Goal: Information Seeking & Learning: Compare options

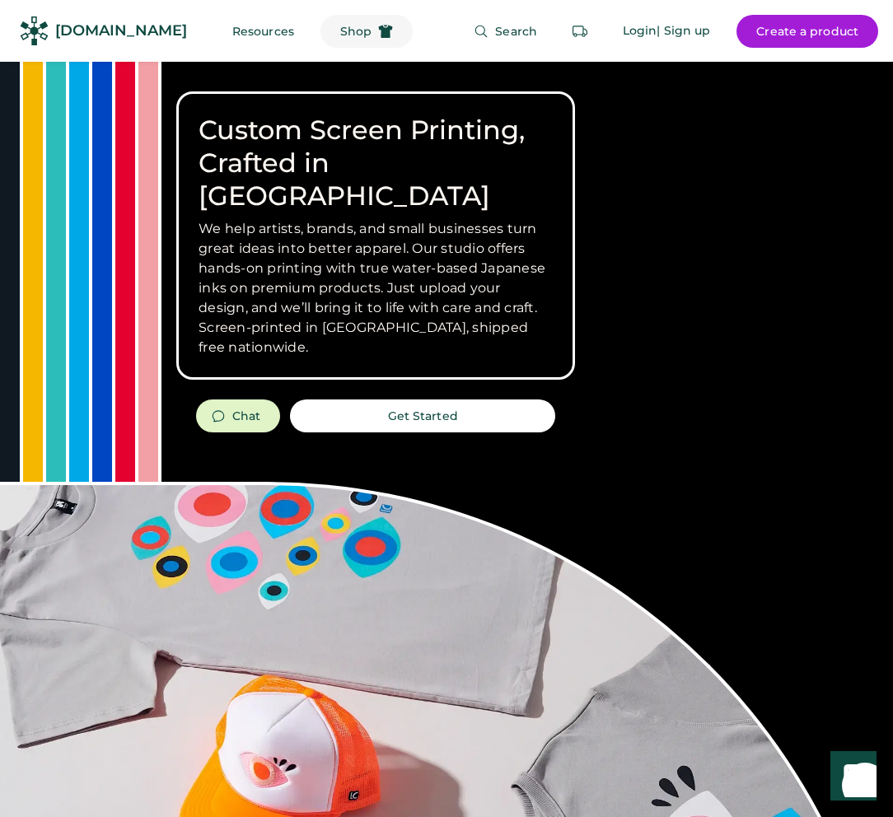
click at [340, 26] on span "Shop" at bounding box center [355, 32] width 31 height 12
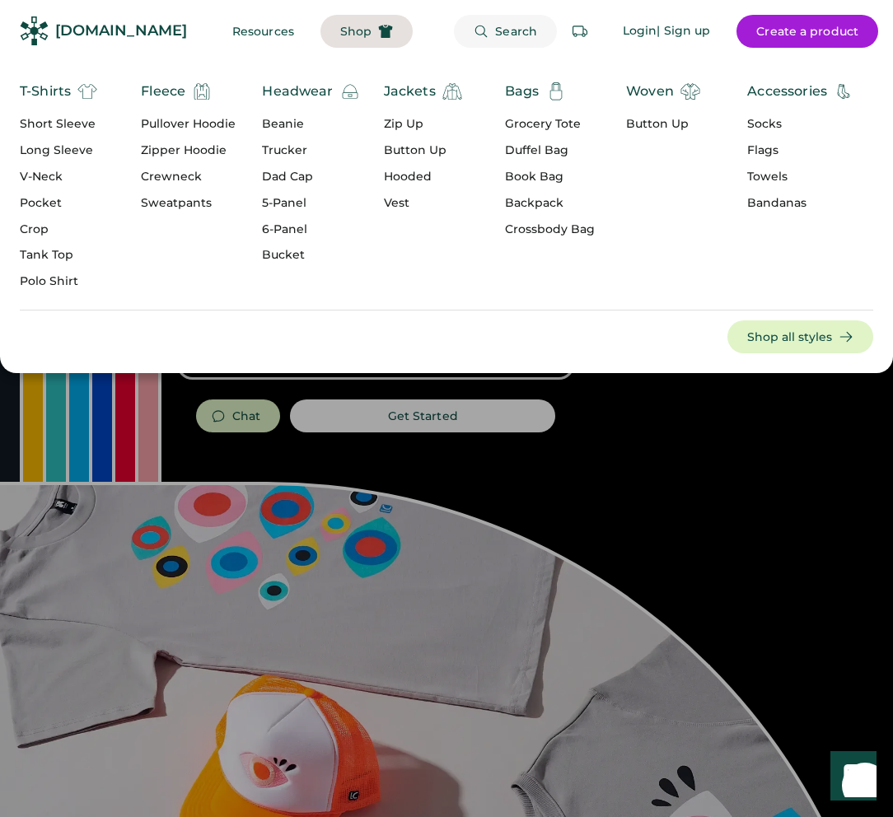
click at [520, 33] on span "Search" at bounding box center [516, 32] width 42 height 12
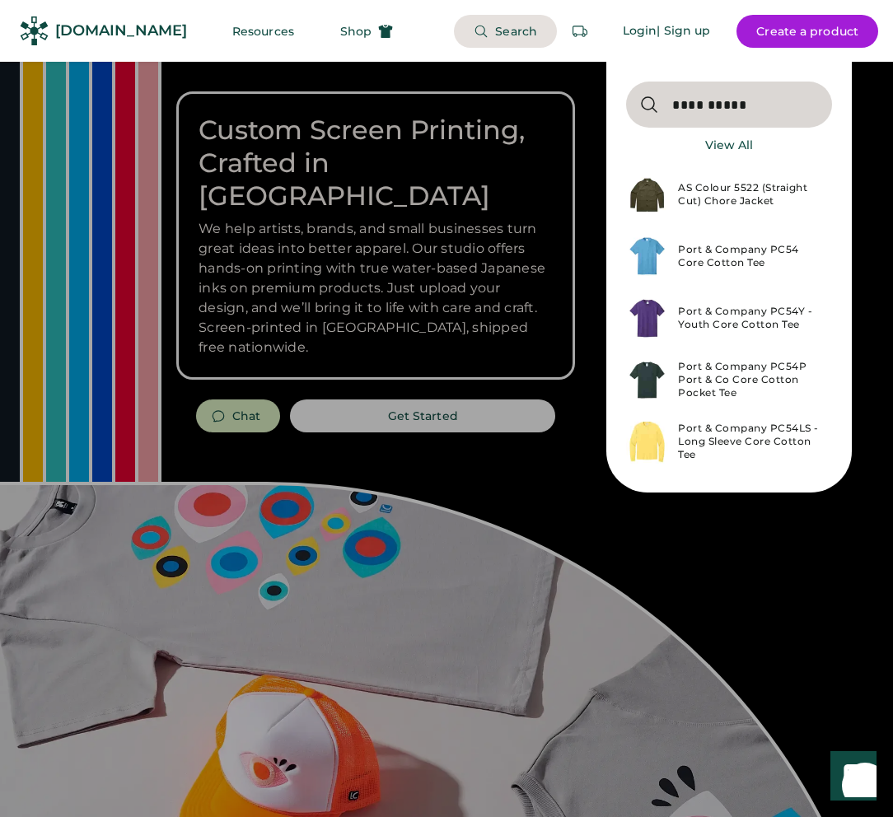
type input "**********"
click at [716, 204] on div "AS Colour 5522 (Straight Cut) Chore Jacket" at bounding box center [750, 194] width 144 height 26
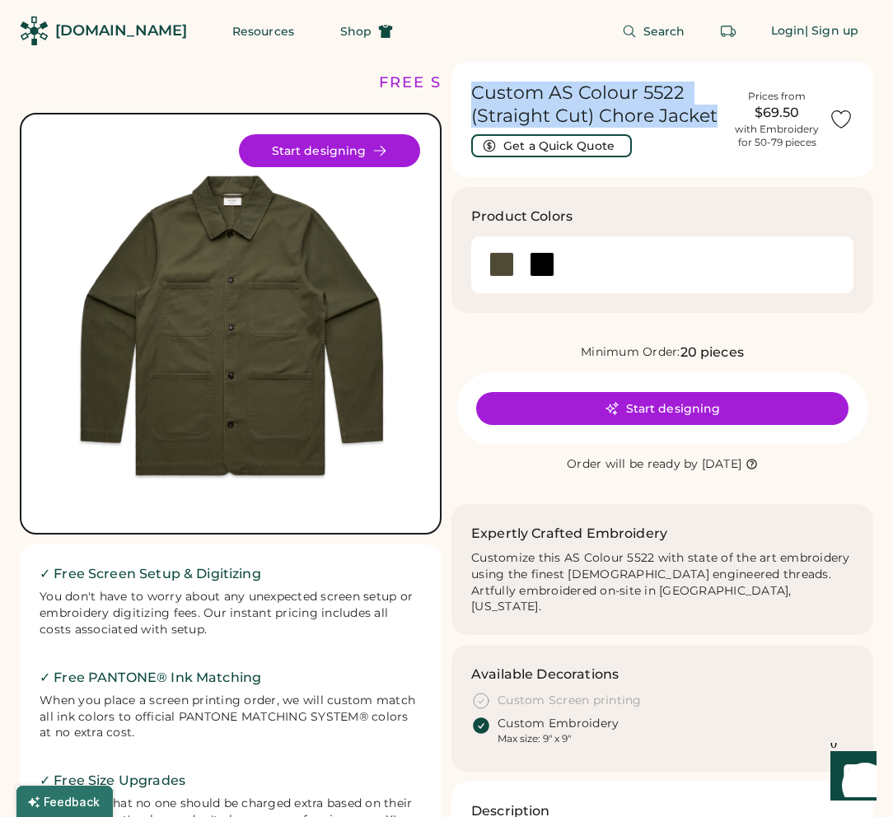
drag, startPoint x: 719, startPoint y: 116, endPoint x: 473, endPoint y: 91, distance: 246.6
click at [473, 91] on h1 "Custom AS Colour 5522 (Straight Cut) Chore Jacket" at bounding box center [598, 105] width 254 height 46
copy h1 "Custom AS Colour 5522 (Straight Cut) Chore Jacket"
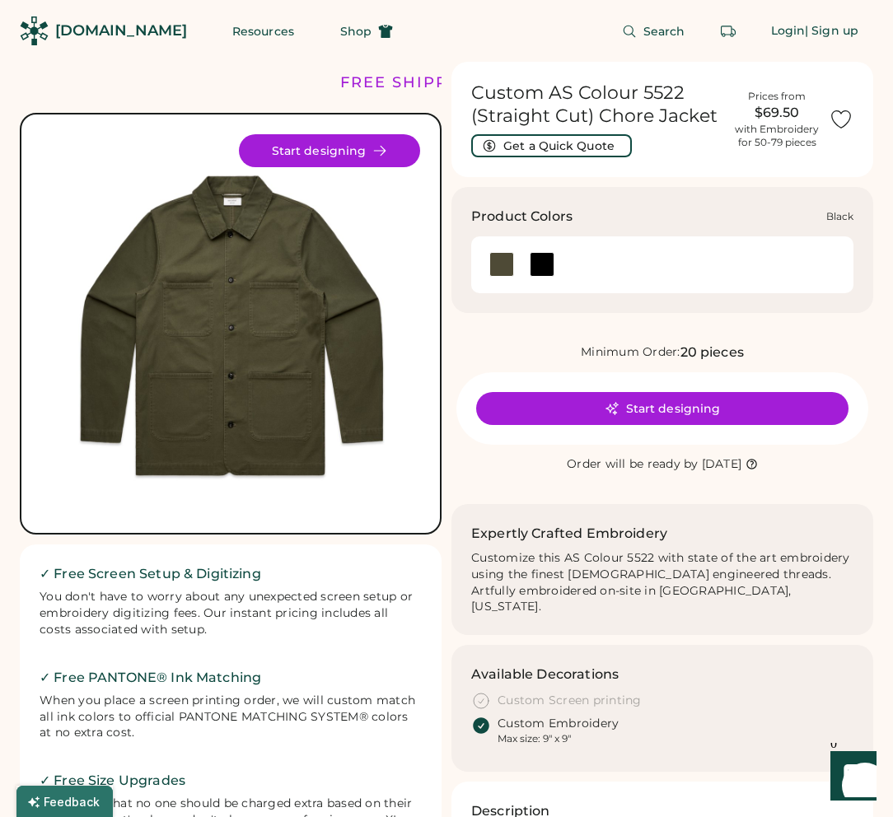
click at [545, 267] on div at bounding box center [541, 264] width 25 height 25
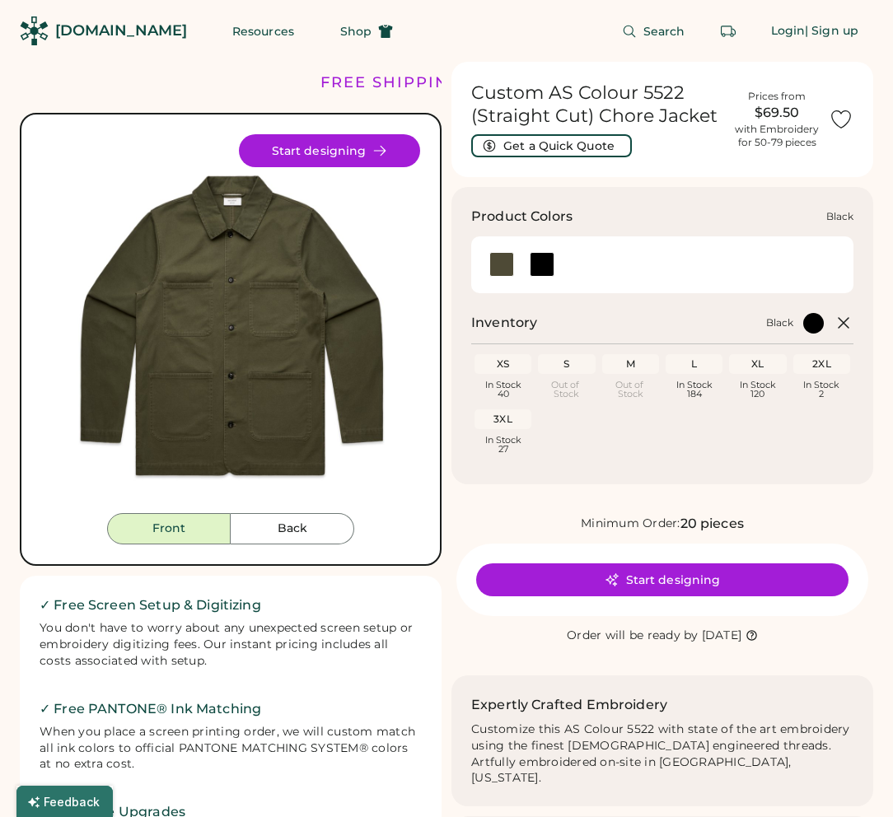
click at [545, 263] on div at bounding box center [541, 264] width 25 height 25
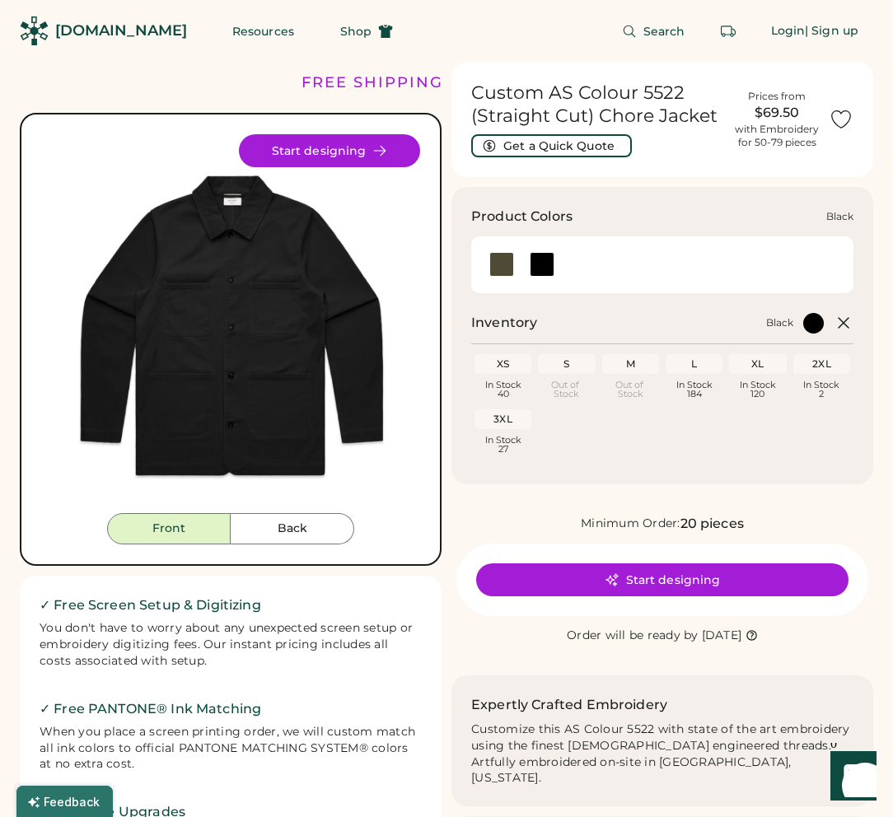
click at [546, 262] on div at bounding box center [541, 264] width 25 height 25
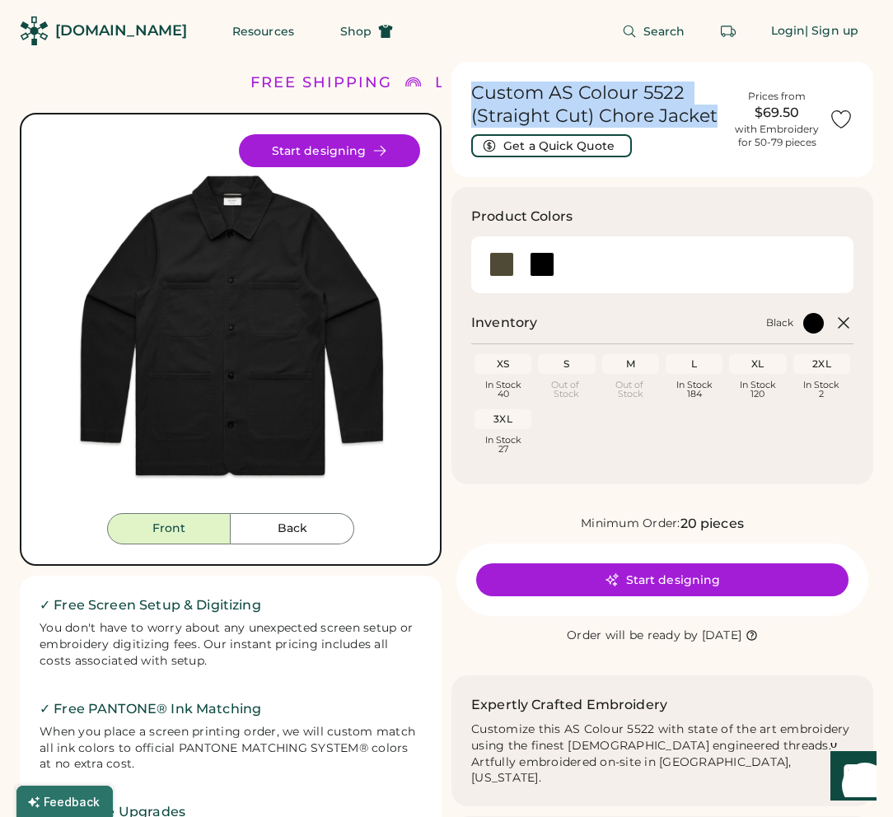
drag, startPoint x: 722, startPoint y: 117, endPoint x: 472, endPoint y: 91, distance: 251.7
click at [472, 91] on h1 "Custom AS Colour 5522 (Straight Cut) Chore Jacket" at bounding box center [598, 105] width 254 height 46
copy h1 "Custom AS Colour 5522 (Straight Cut) Chore Jacket"
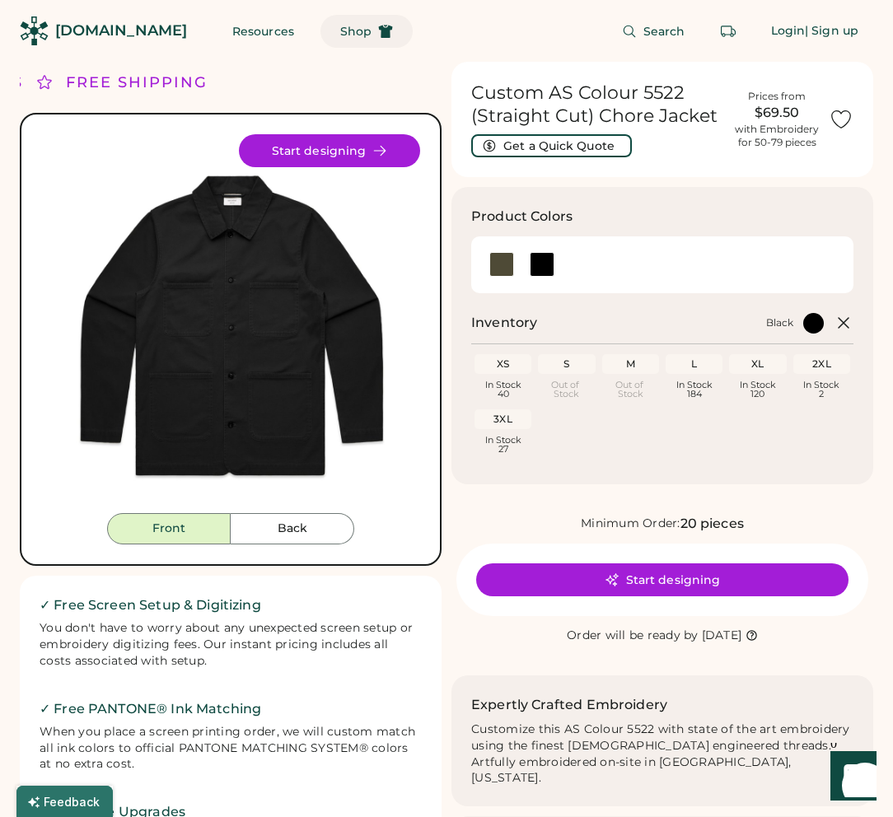
click at [335, 27] on button "Shop" at bounding box center [366, 31] width 92 height 33
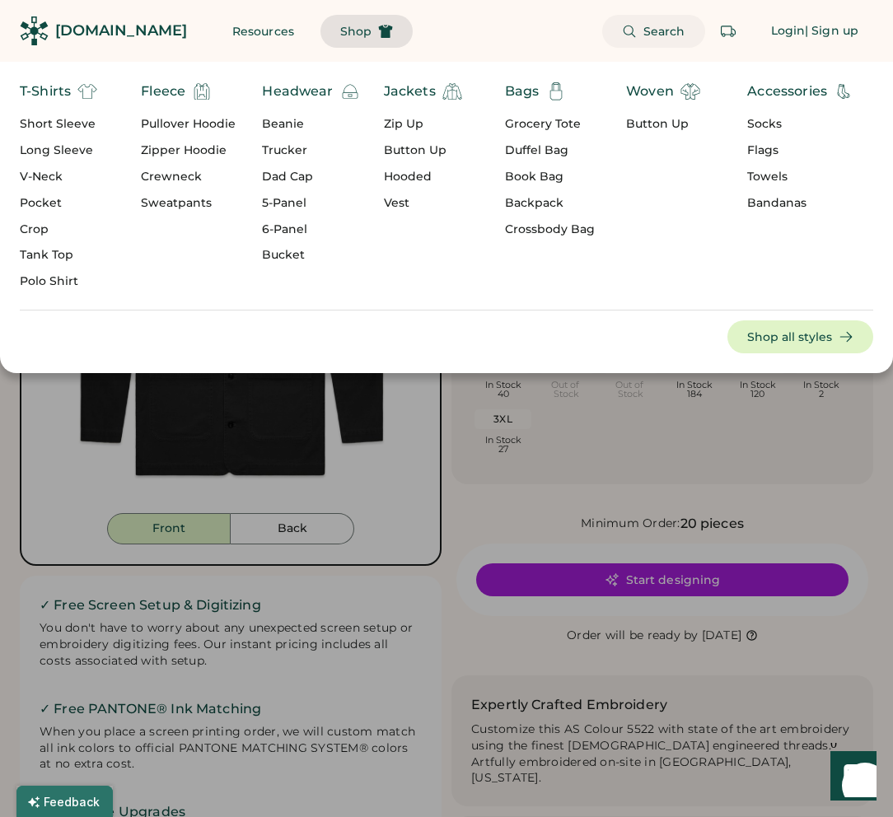
click at [622, 24] on icon at bounding box center [629, 31] width 15 height 15
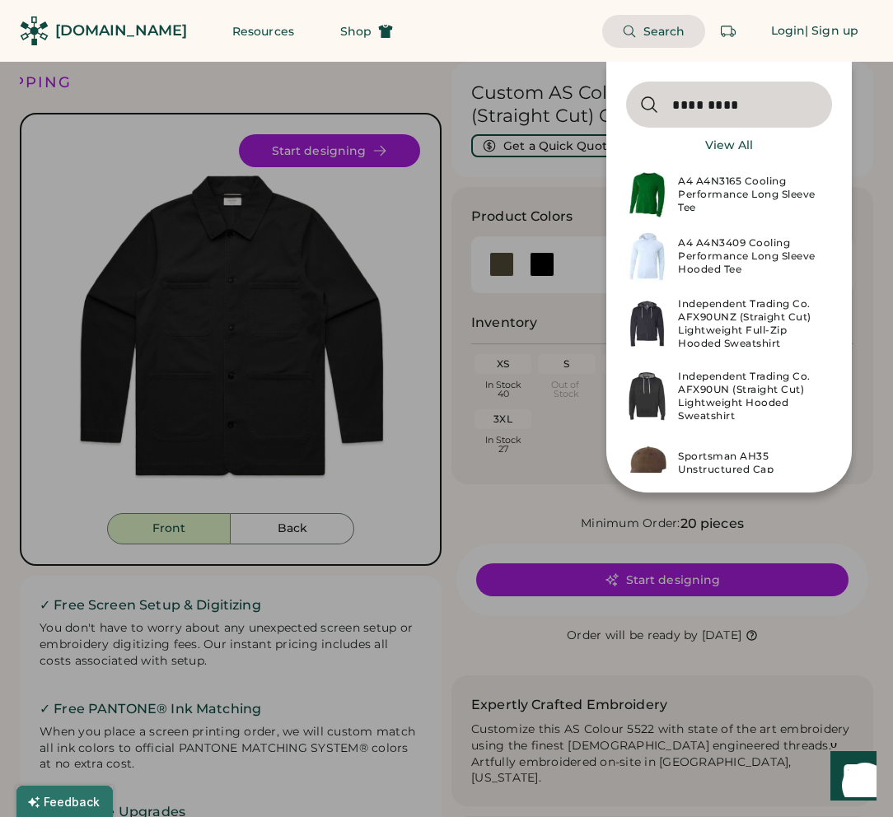
type input "********"
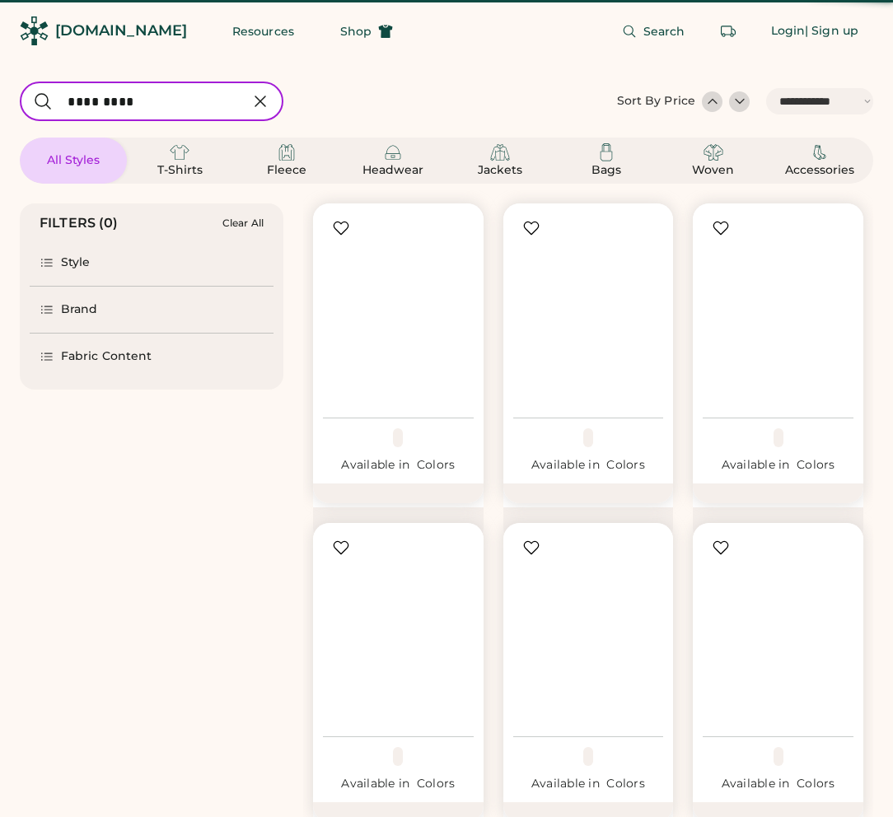
select select "*****"
select select "*"
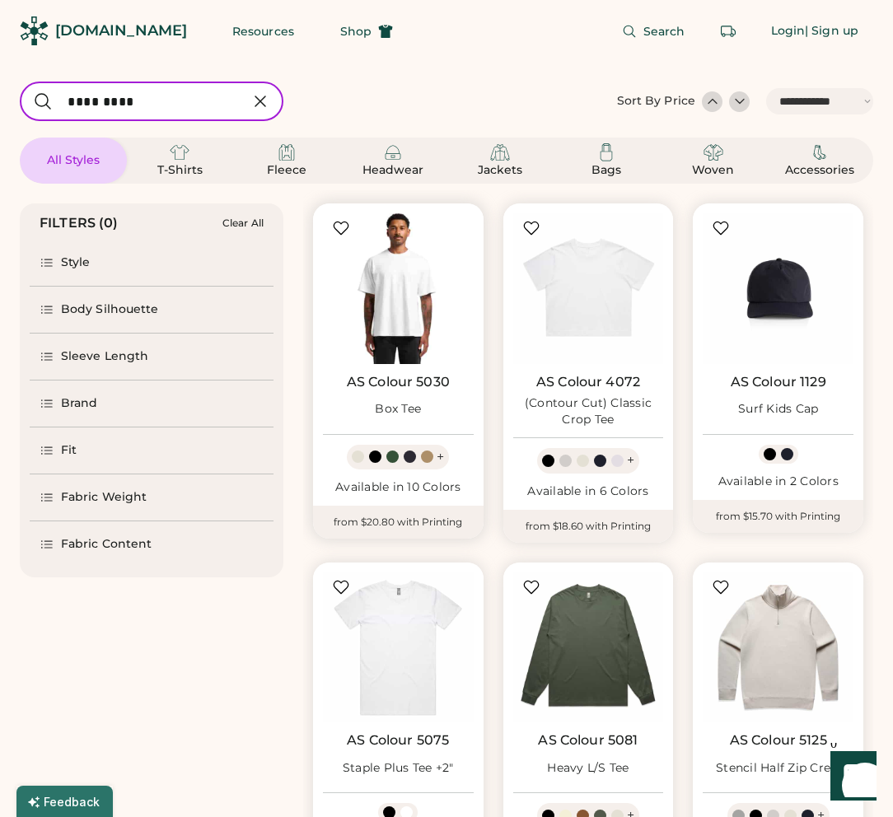
click at [429, 306] on img at bounding box center [398, 288] width 151 height 151
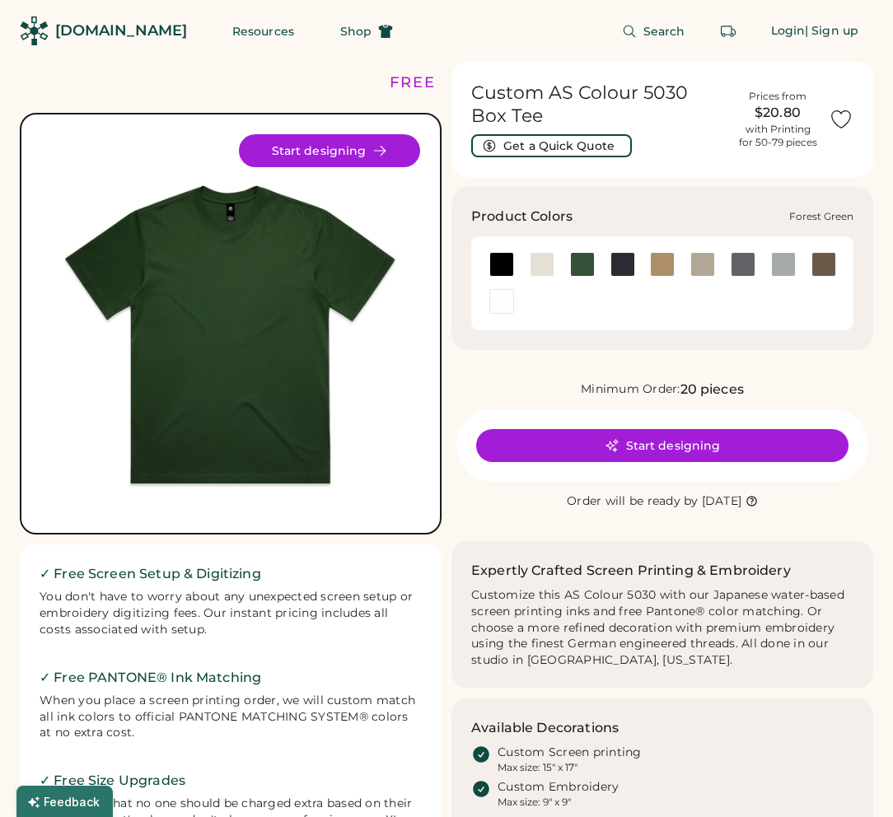
click at [576, 259] on div at bounding box center [582, 264] width 25 height 25
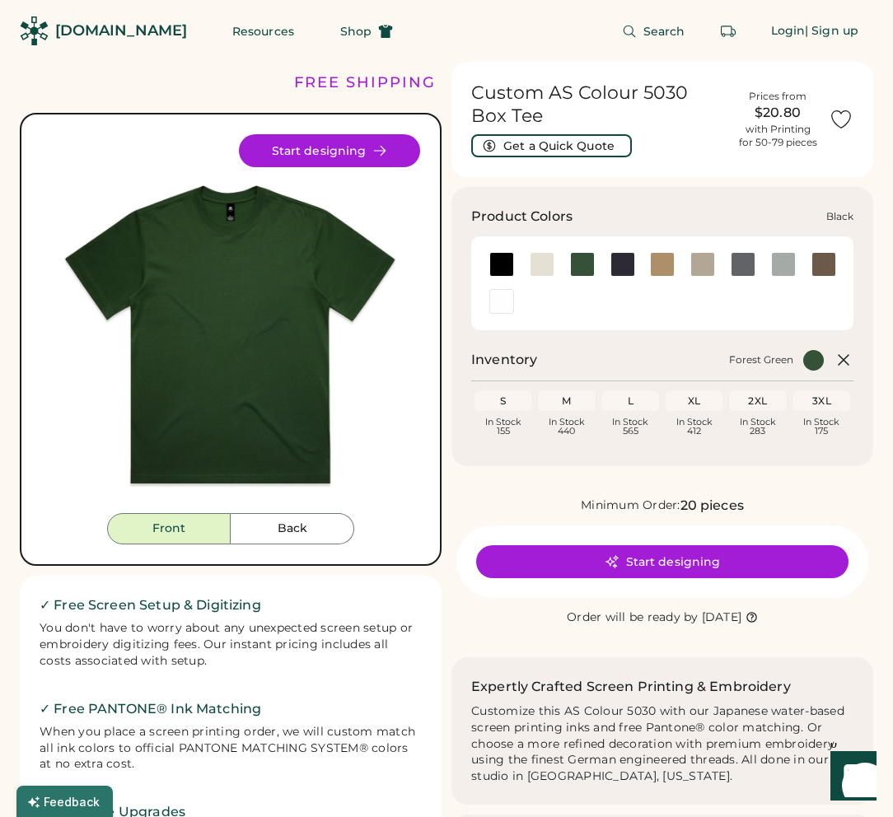
click at [500, 254] on div at bounding box center [501, 264] width 25 height 25
click at [625, 256] on div at bounding box center [622, 264] width 25 height 25
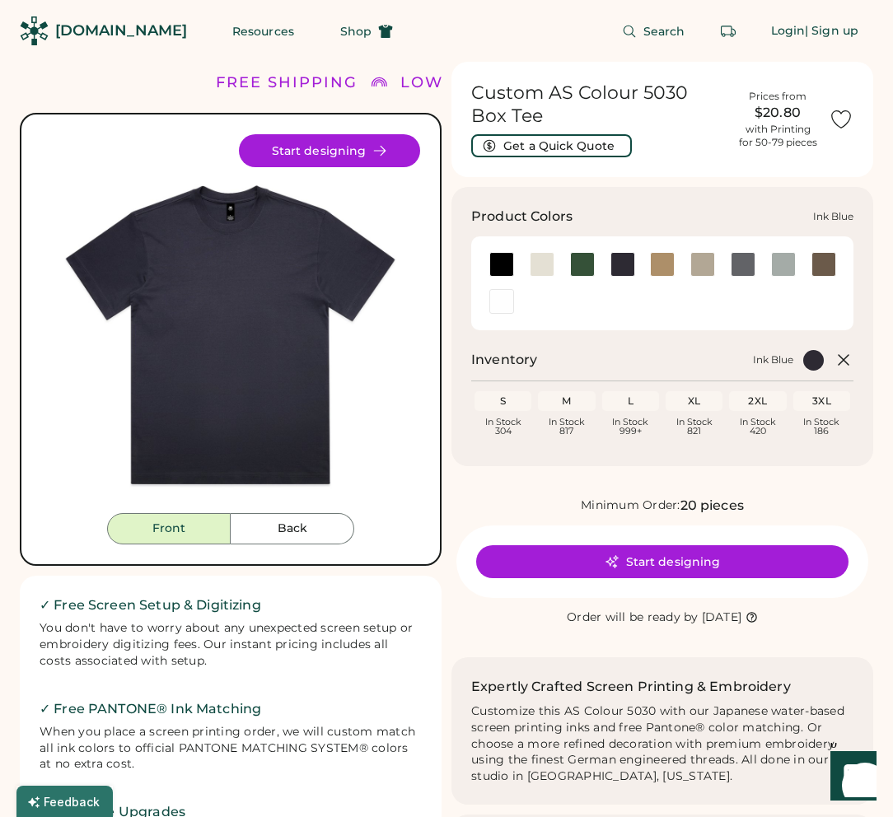
click at [627, 261] on div at bounding box center [622, 264] width 25 height 25
click at [584, 263] on div at bounding box center [582, 264] width 25 height 25
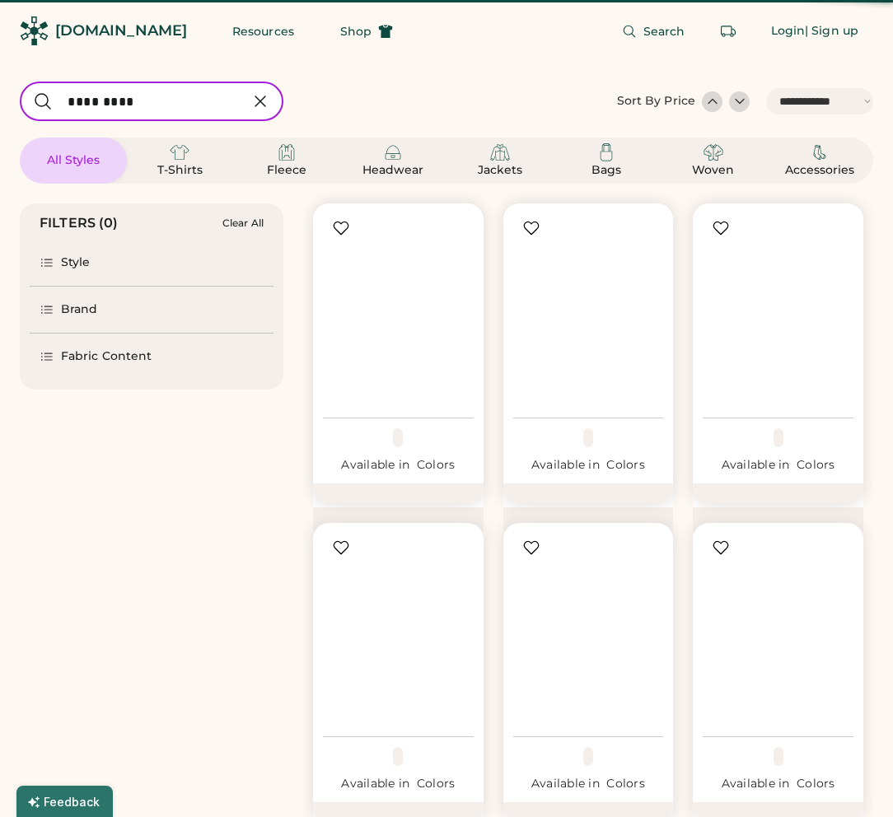
select select "*****"
select select "*"
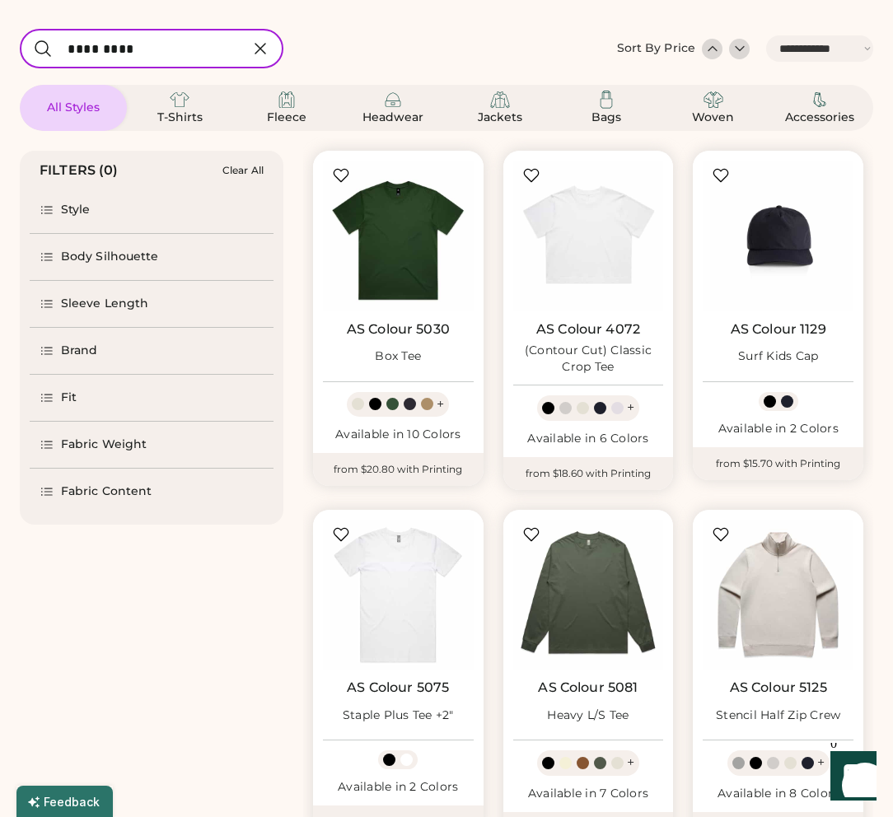
select select "*****"
select select "*"
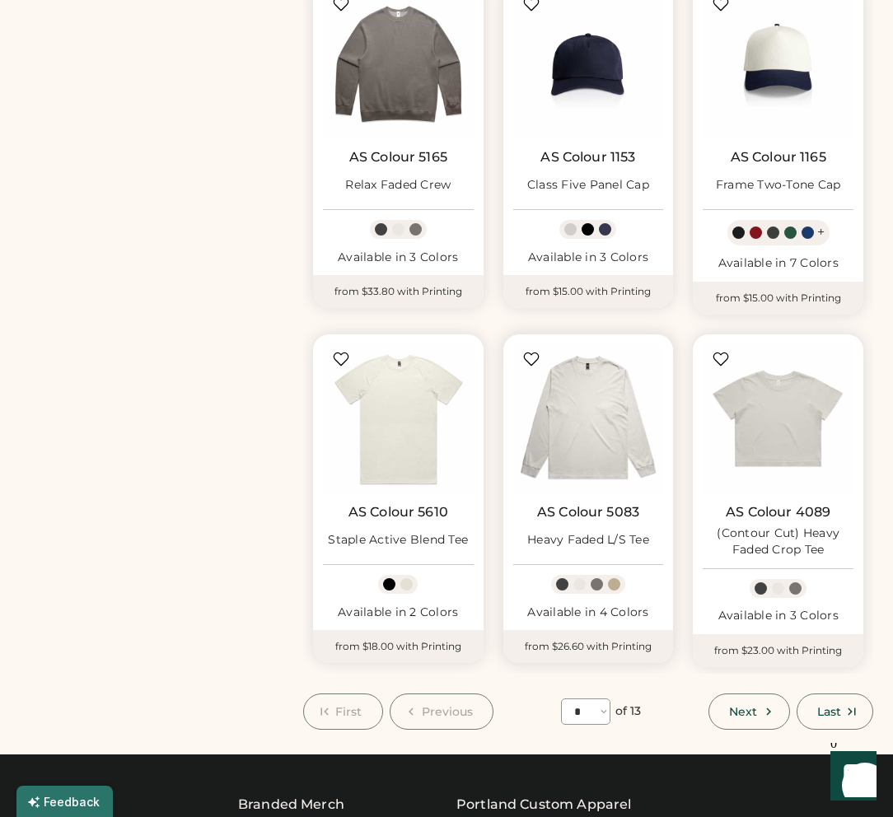
scroll to position [940, 0]
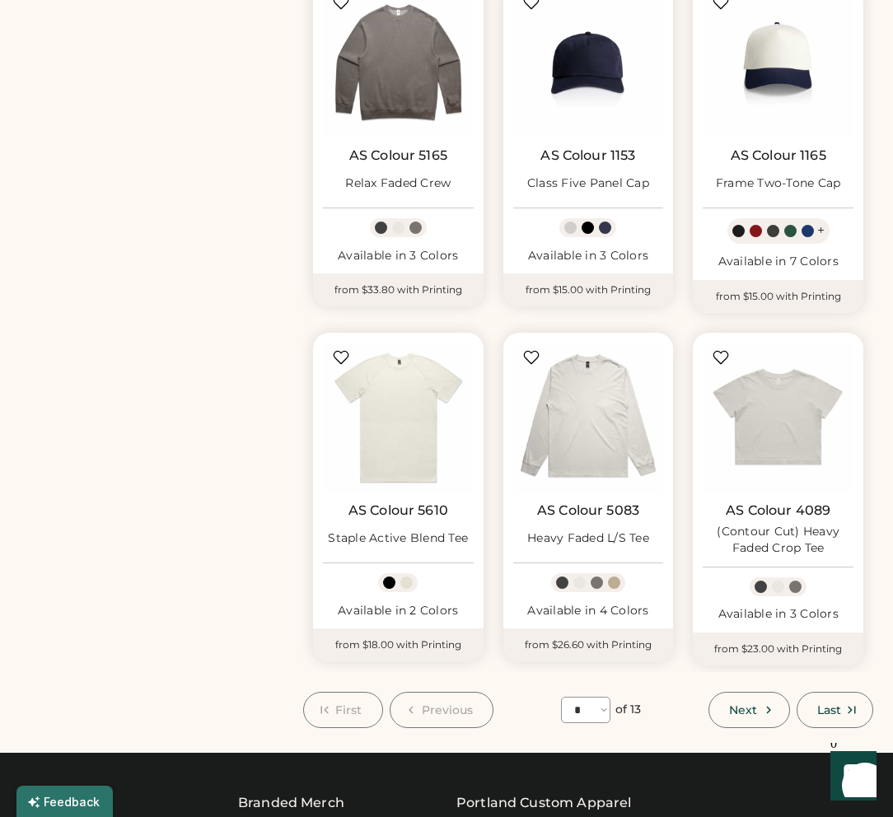
click at [750, 704] on span "Next" at bounding box center [743, 710] width 28 height 12
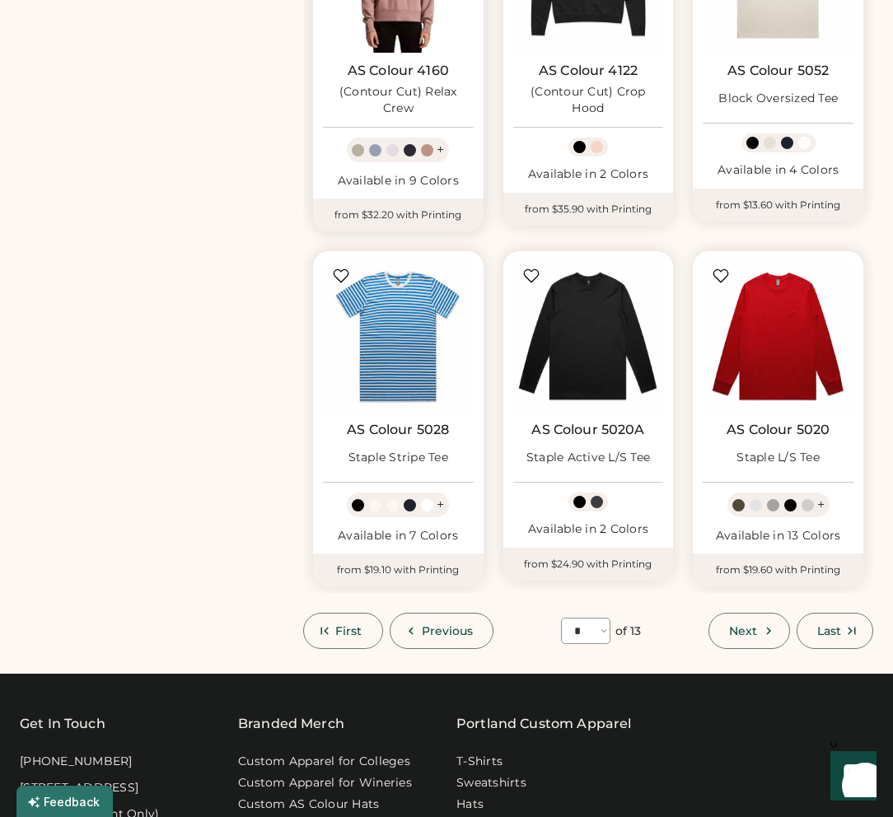
scroll to position [1019, 0]
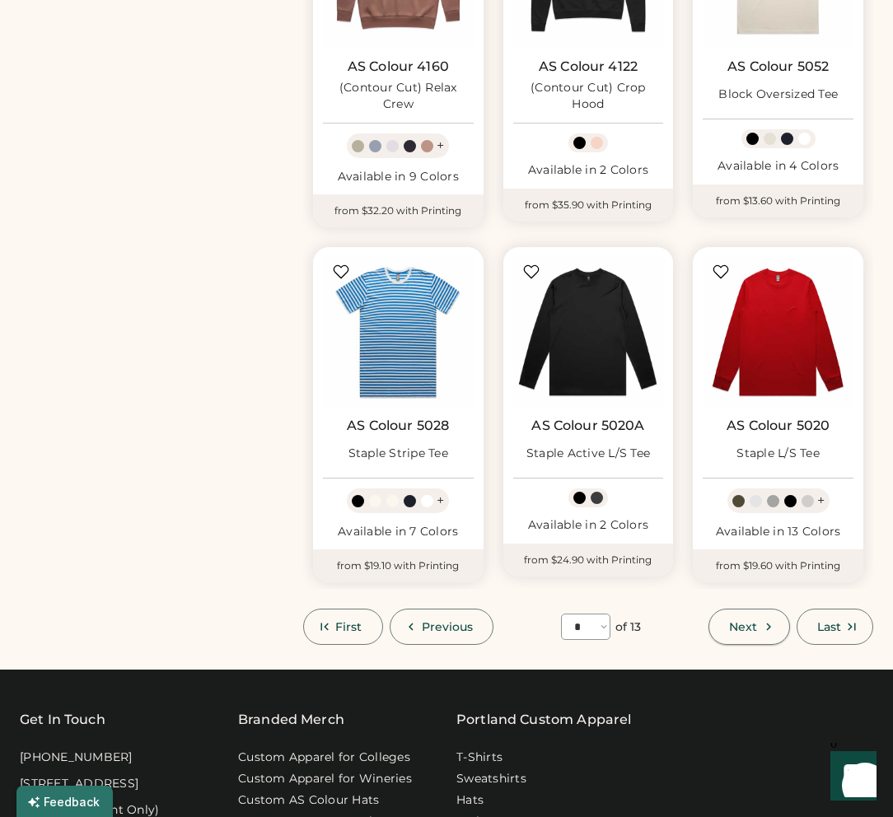
click at [758, 626] on button "Next" at bounding box center [748, 627] width 81 height 36
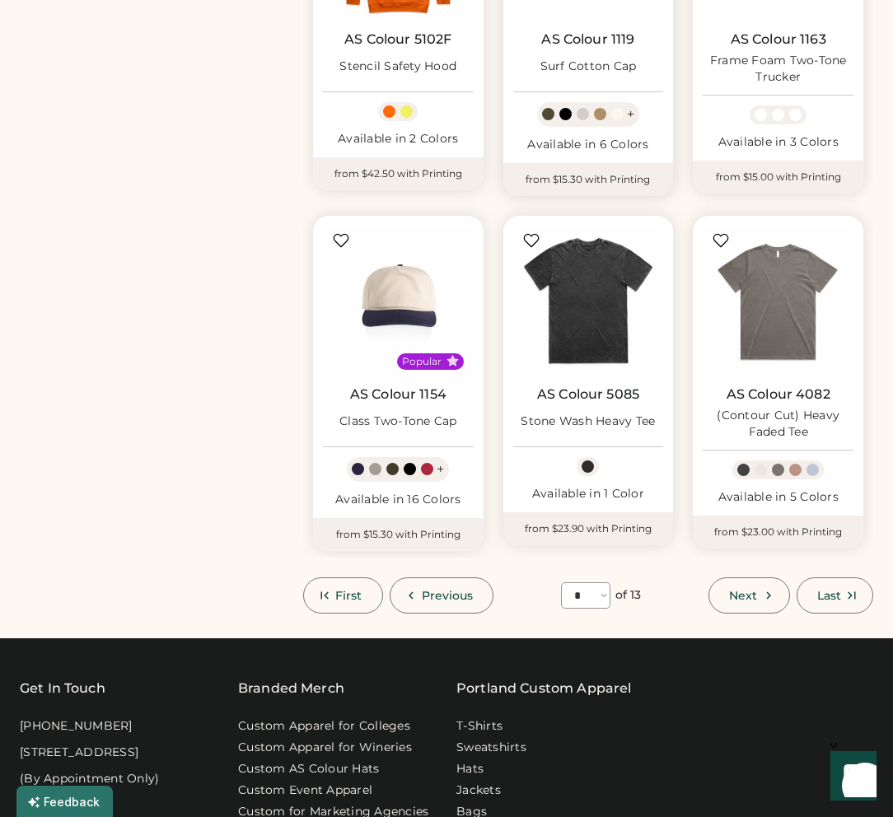
scroll to position [1082, 0]
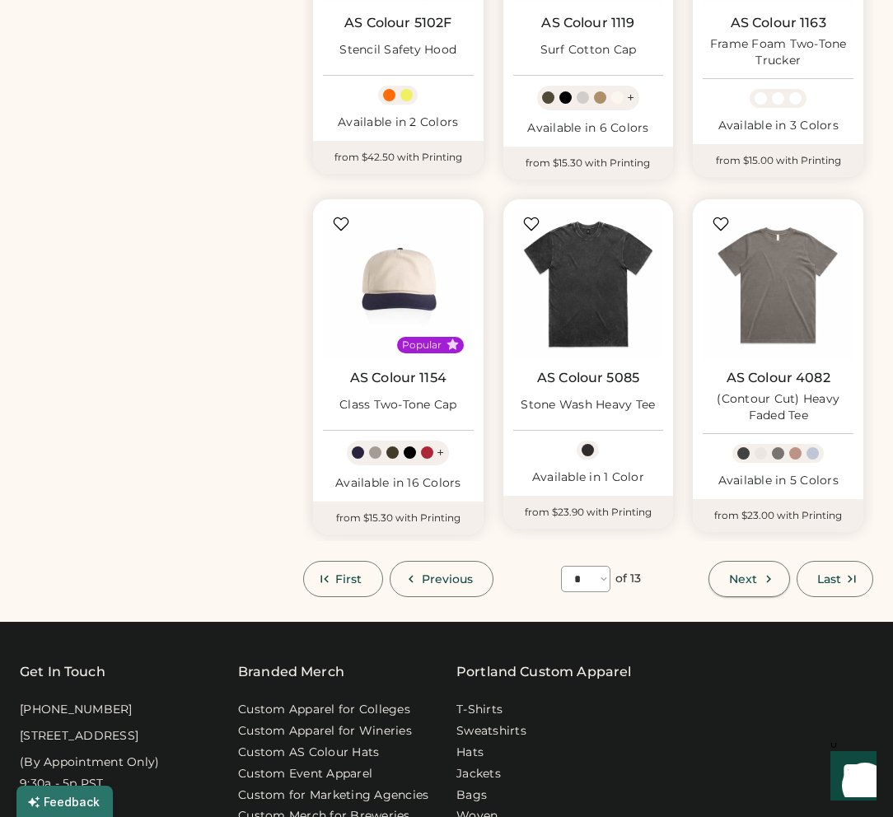
click at [767, 580] on icon at bounding box center [768, 578] width 15 height 15
select select "*"
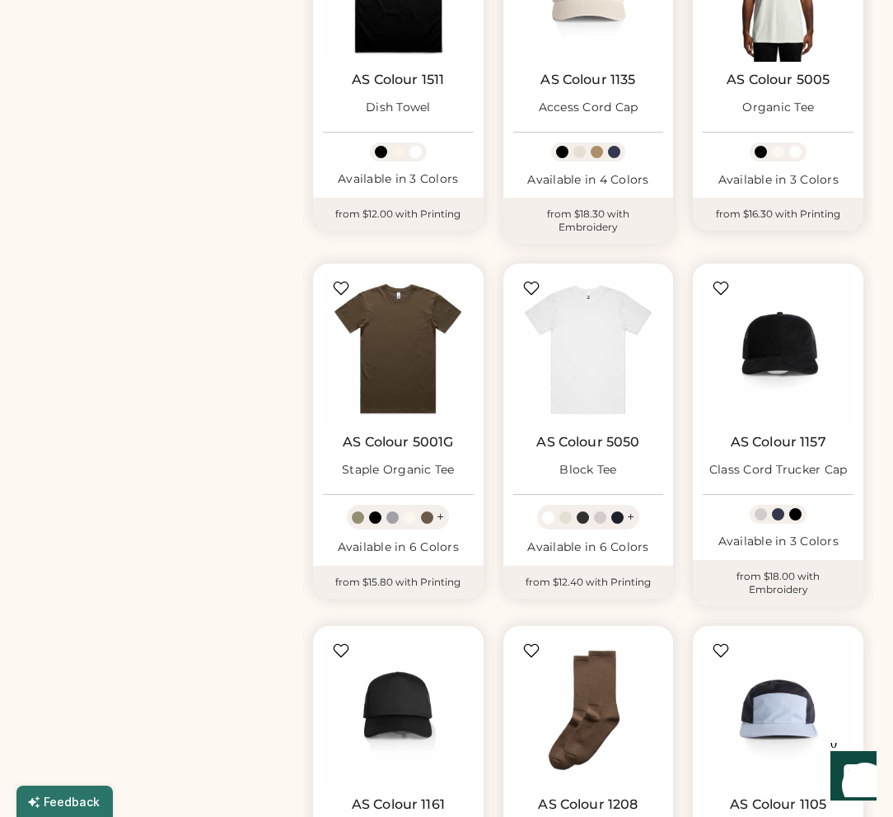
scroll to position [691, 0]
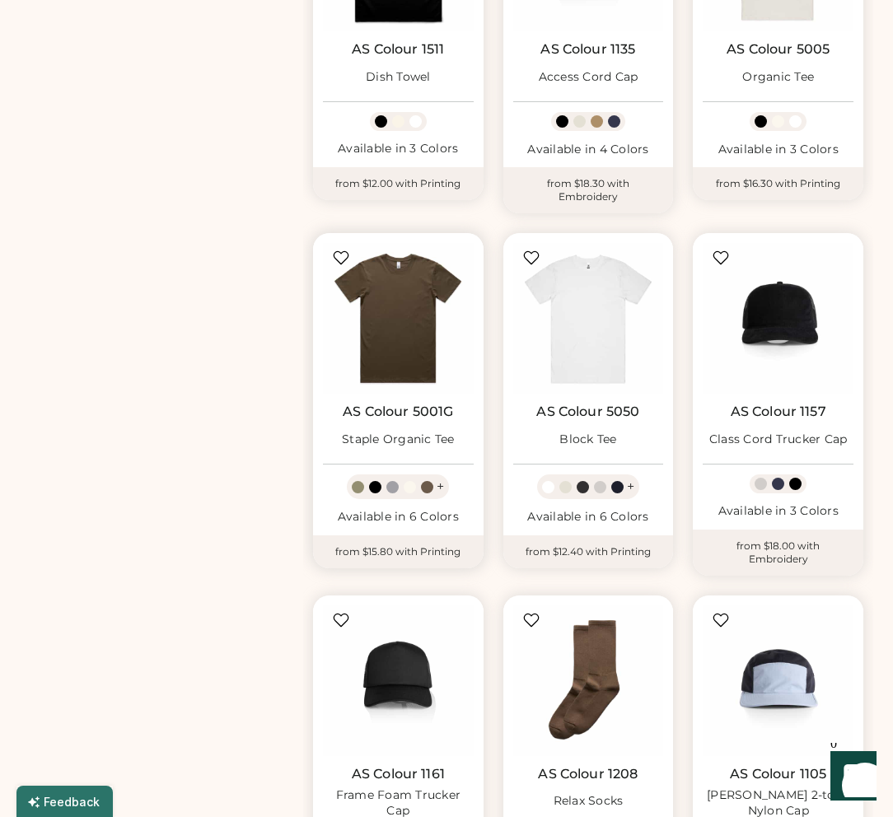
drag, startPoint x: 375, startPoint y: 409, endPoint x: 398, endPoint y: 415, distance: 23.8
click at [398, 415] on link "AS Colour 5001G" at bounding box center [398, 411] width 110 height 16
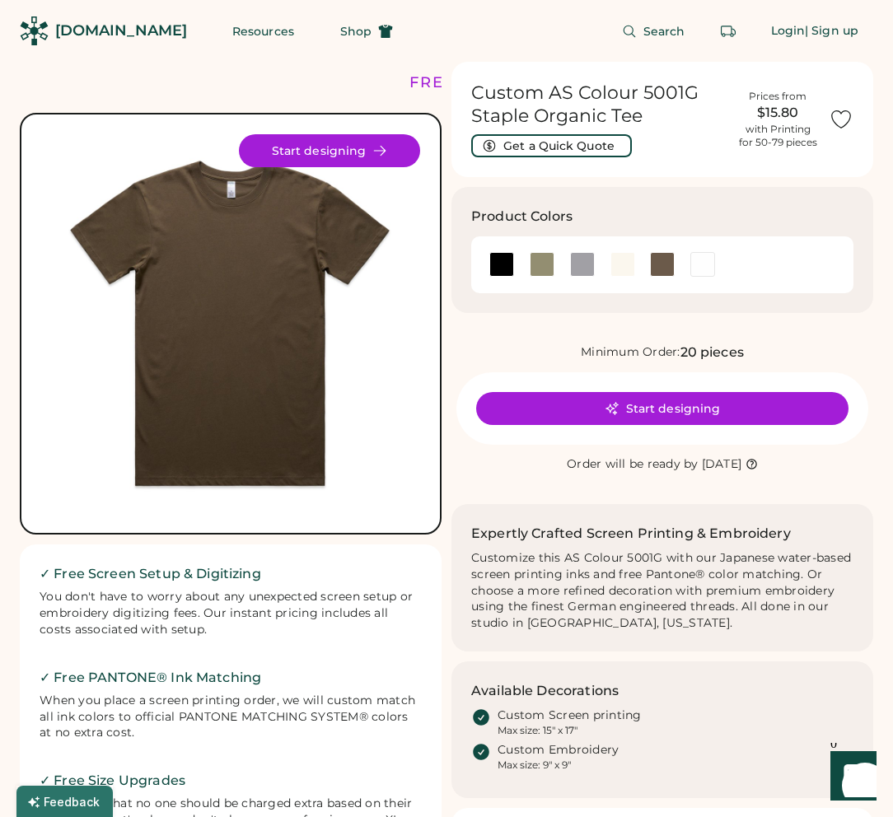
click at [651, 339] on div "Custom AS Colour 5001G Staple Organic Tee Get a Quick Quote Prices from $15.80 …" at bounding box center [662, 617] width 422 height 1110
click at [535, 259] on div at bounding box center [541, 264] width 25 height 25
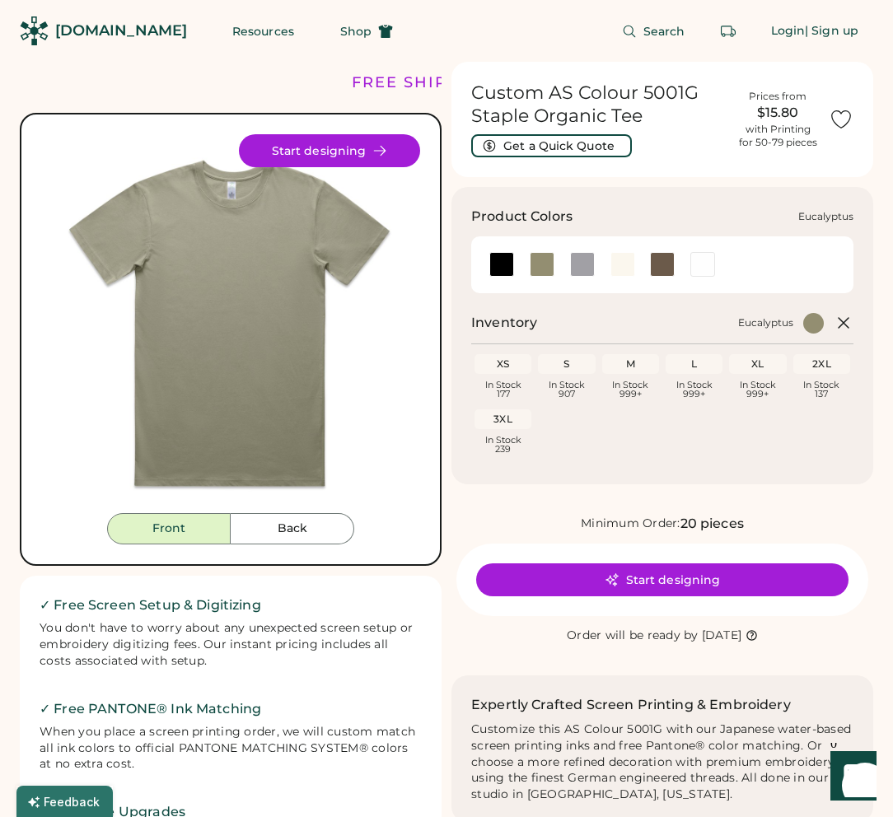
click at [546, 262] on div at bounding box center [541, 264] width 25 height 25
click at [578, 266] on div at bounding box center [582, 264] width 25 height 25
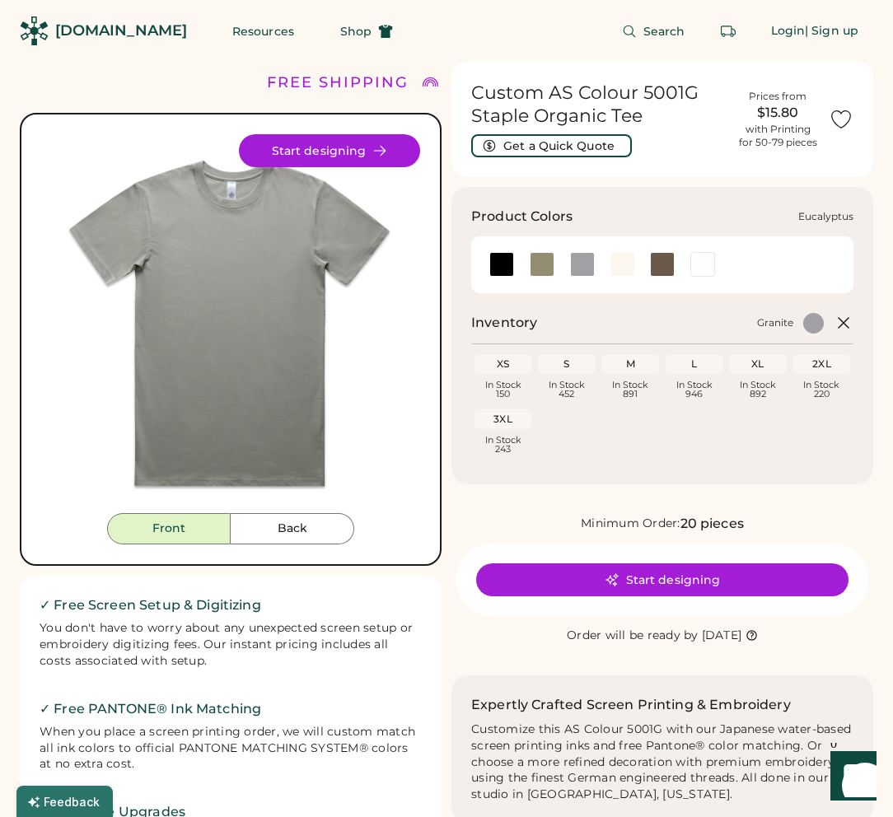
click at [551, 267] on div at bounding box center [541, 264] width 25 height 25
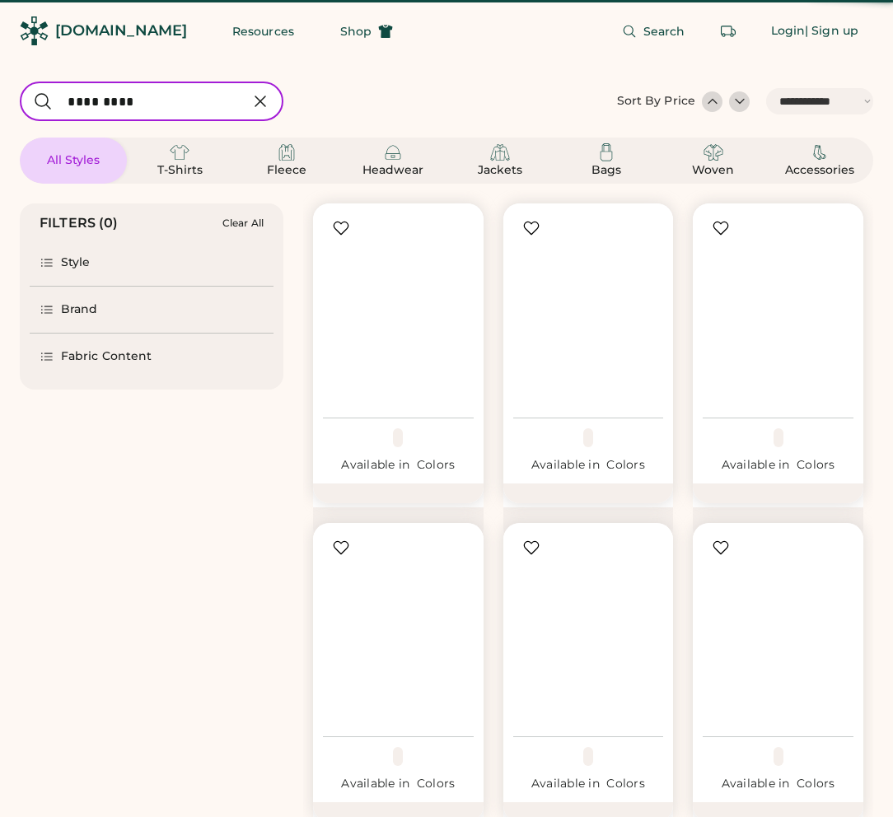
select select "*****"
select select "*"
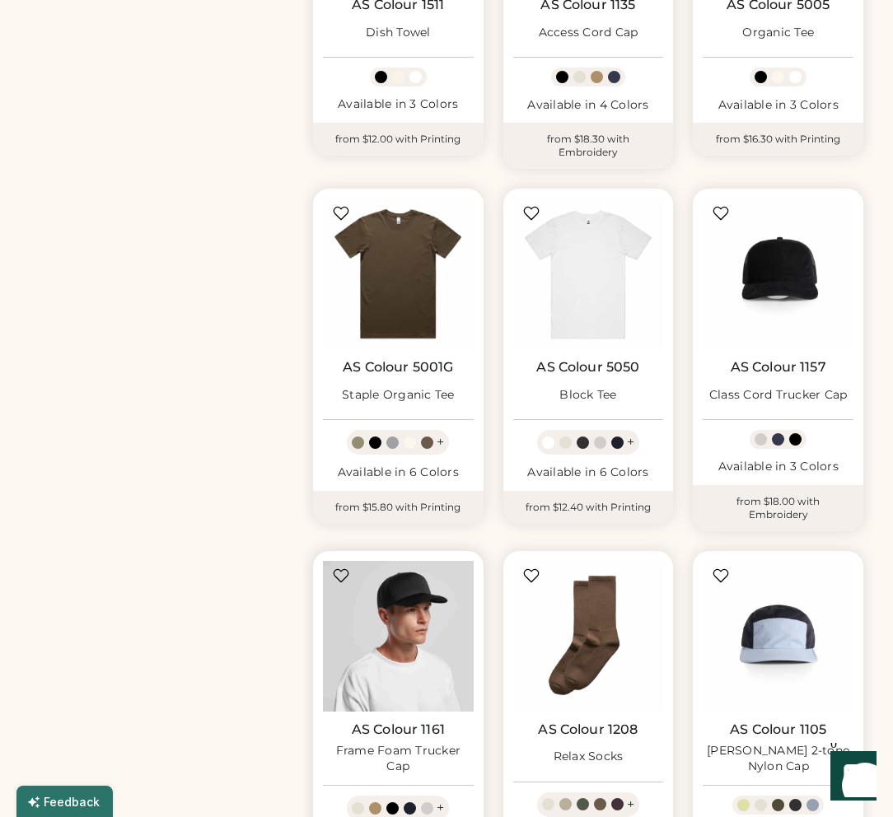
scroll to position [735, 0]
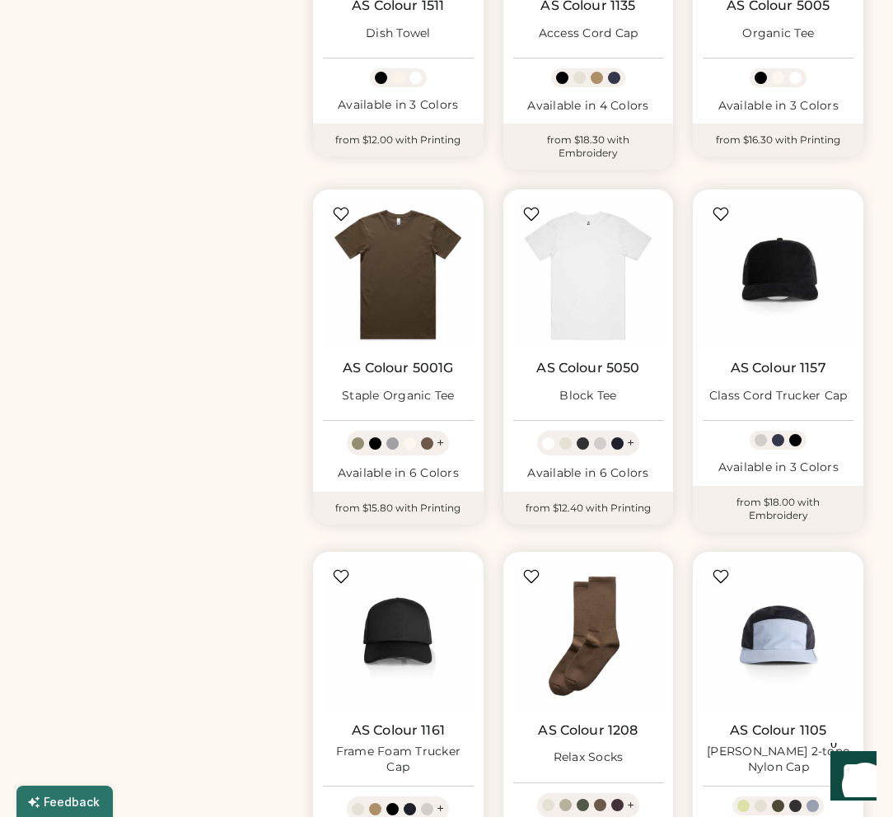
click at [614, 475] on div "Available in 6 Colors" at bounding box center [588, 473] width 151 height 16
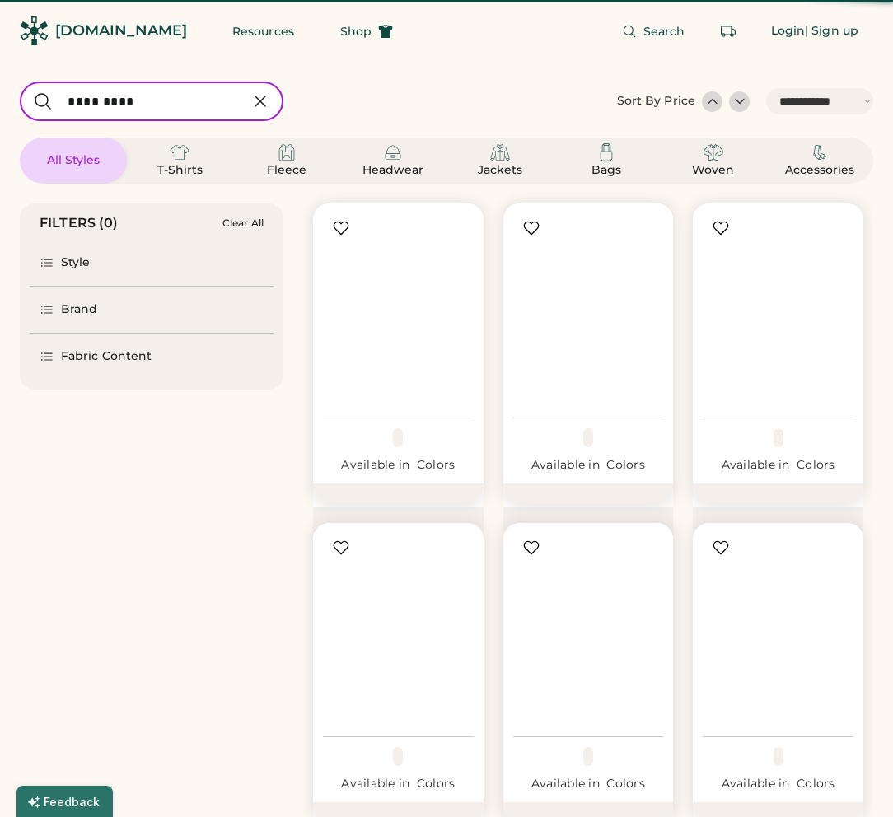
select select "*****"
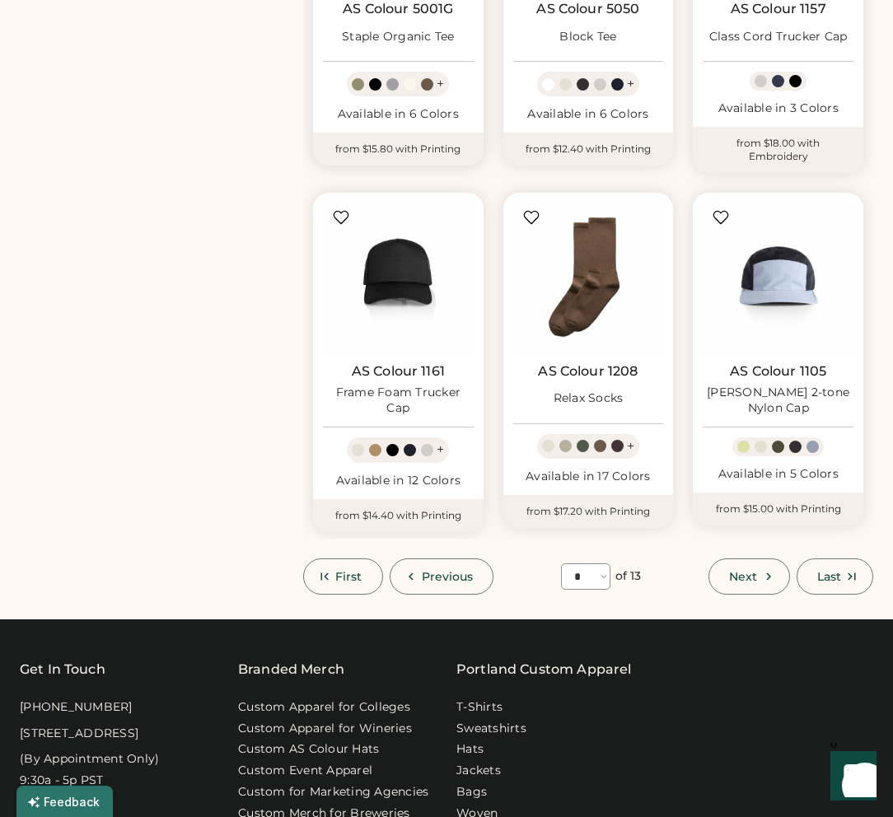
scroll to position [1098, 0]
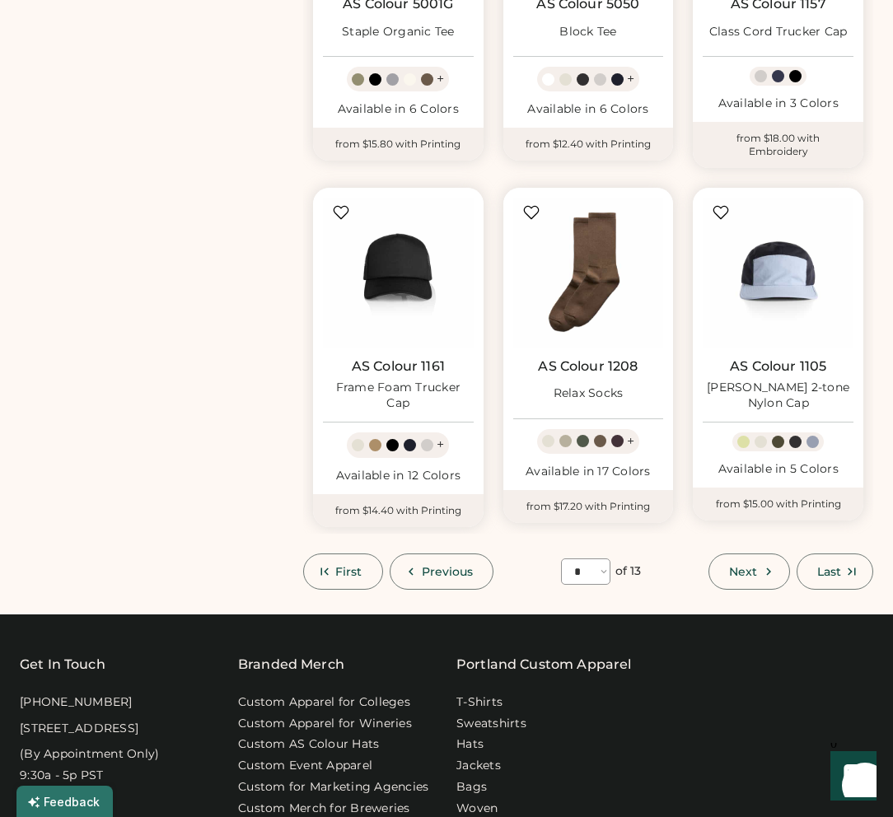
click at [764, 564] on icon at bounding box center [768, 571] width 15 height 15
select select "*"
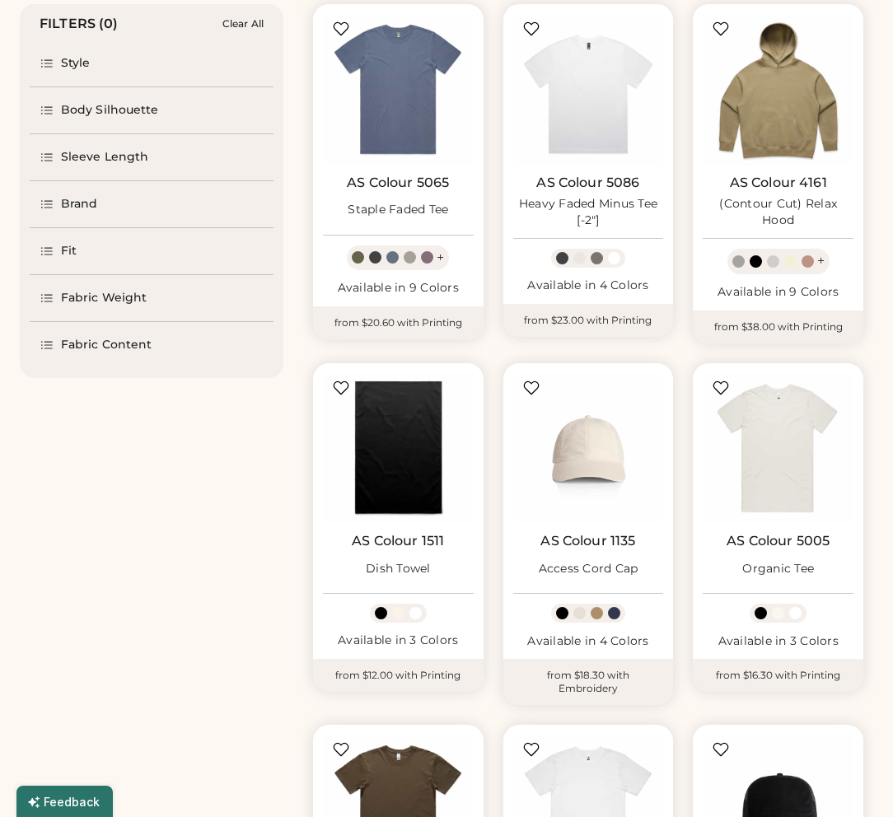
scroll to position [72, 0]
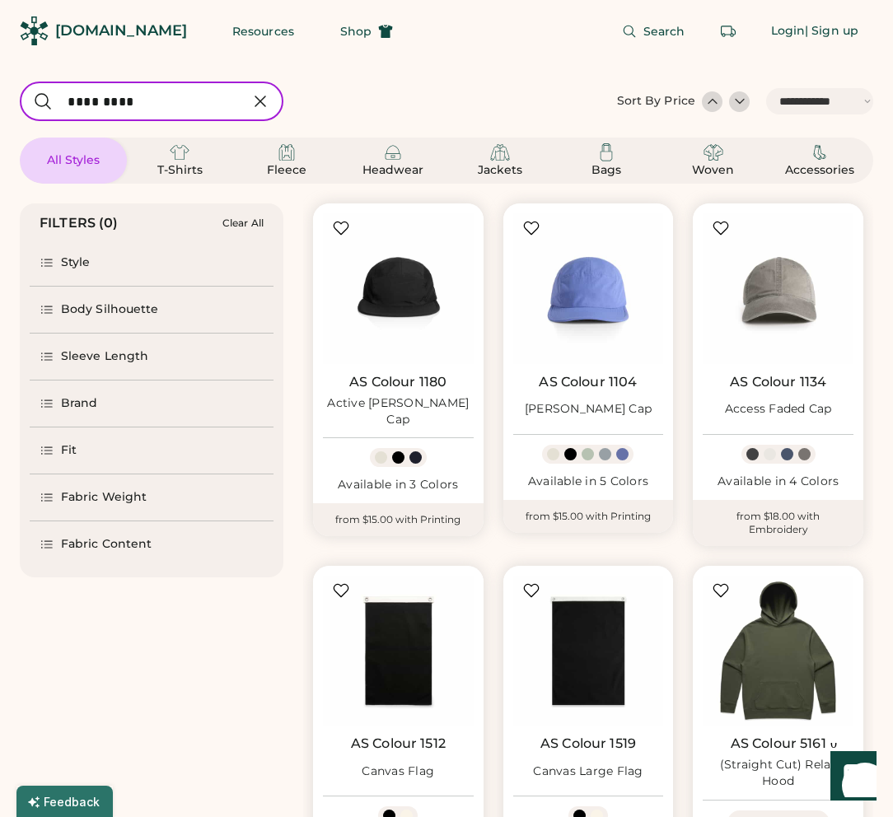
click at [212, 101] on input "input" at bounding box center [151, 102] width 263 height 40
type input "**********"
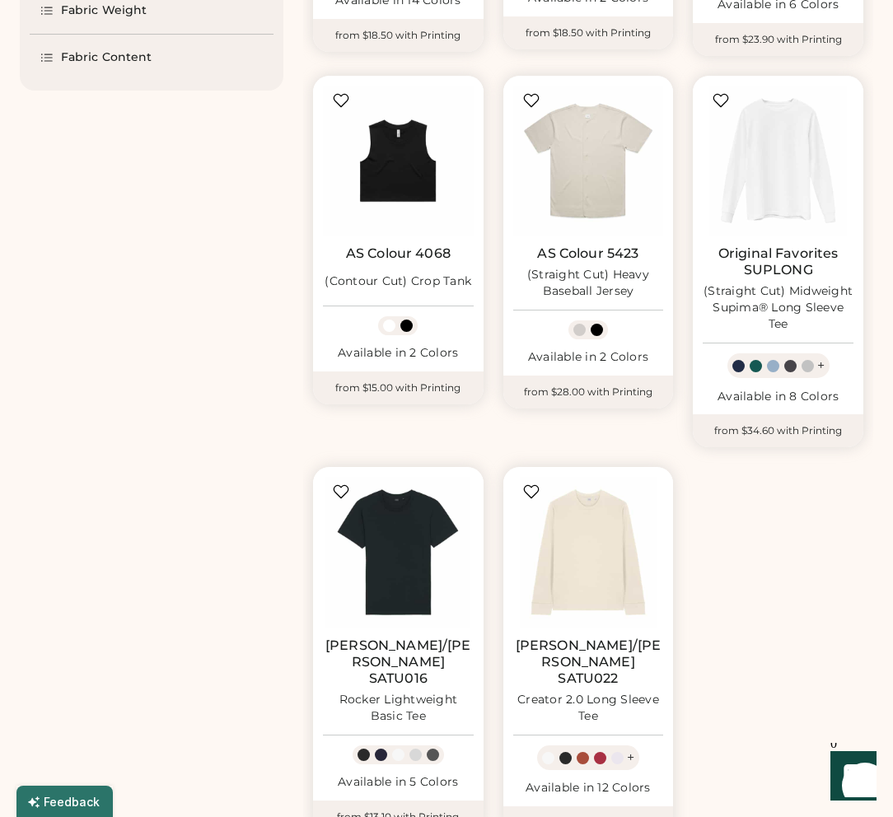
scroll to position [487, 0]
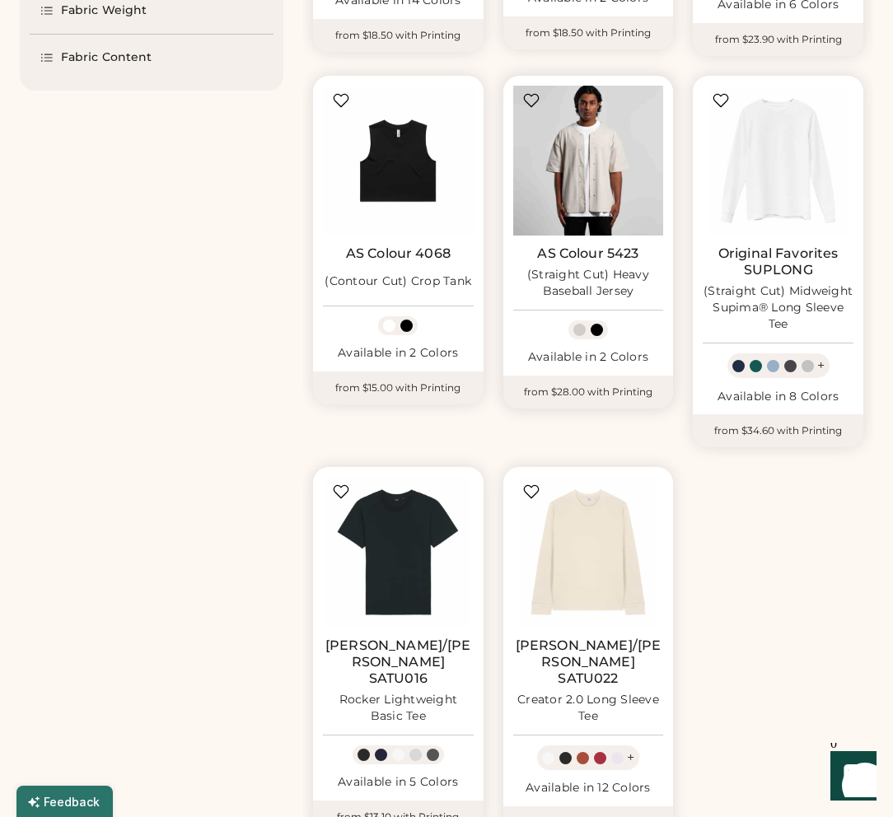
click at [598, 148] on img at bounding box center [588, 161] width 151 height 151
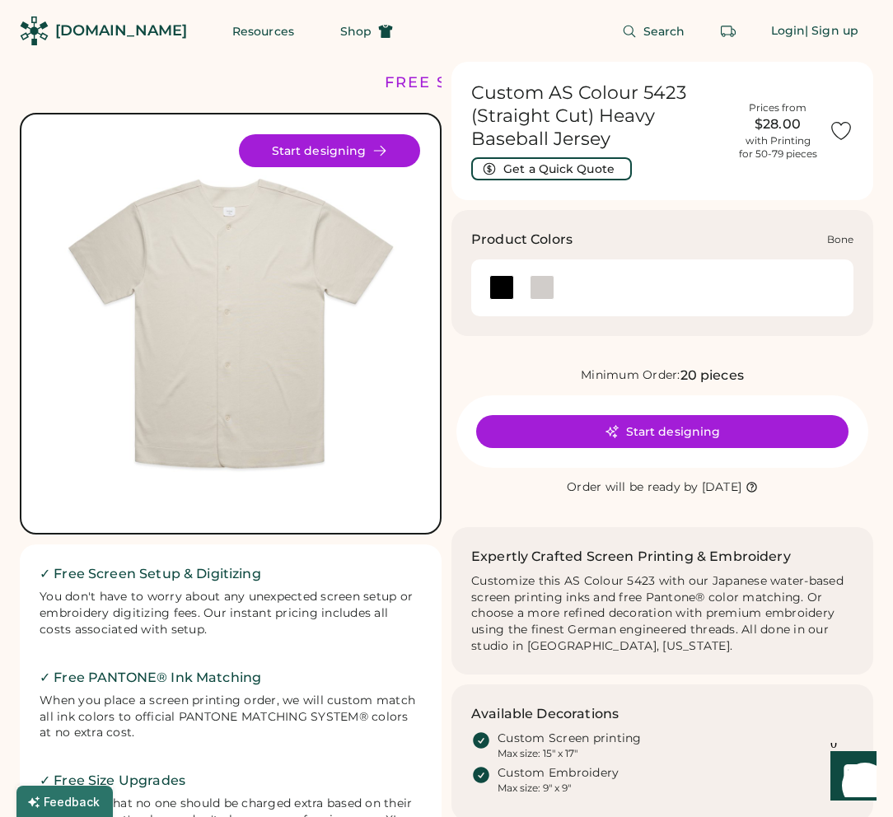
click at [542, 284] on div at bounding box center [541, 287] width 25 height 25
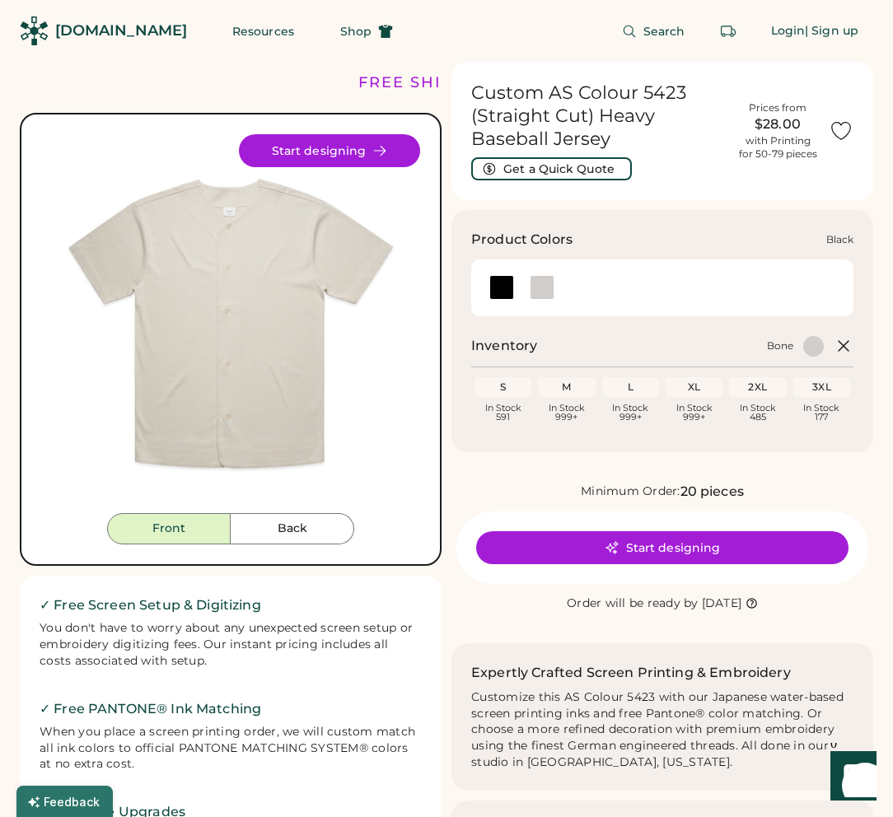
click at [504, 291] on div at bounding box center [501, 287] width 25 height 25
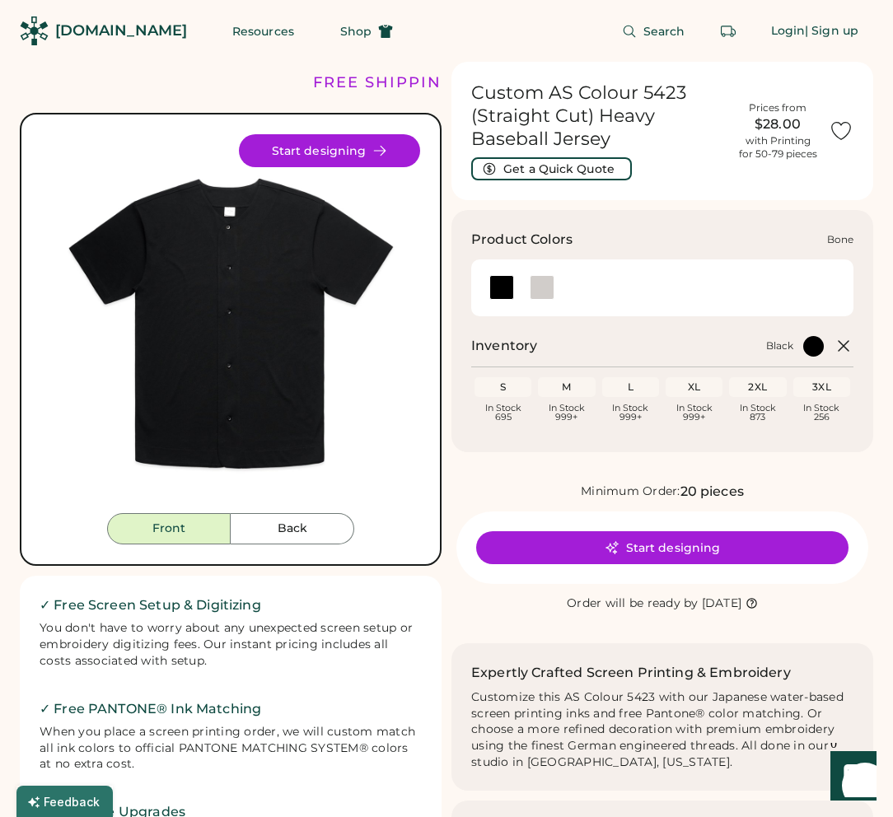
click at [539, 283] on div at bounding box center [541, 287] width 25 height 25
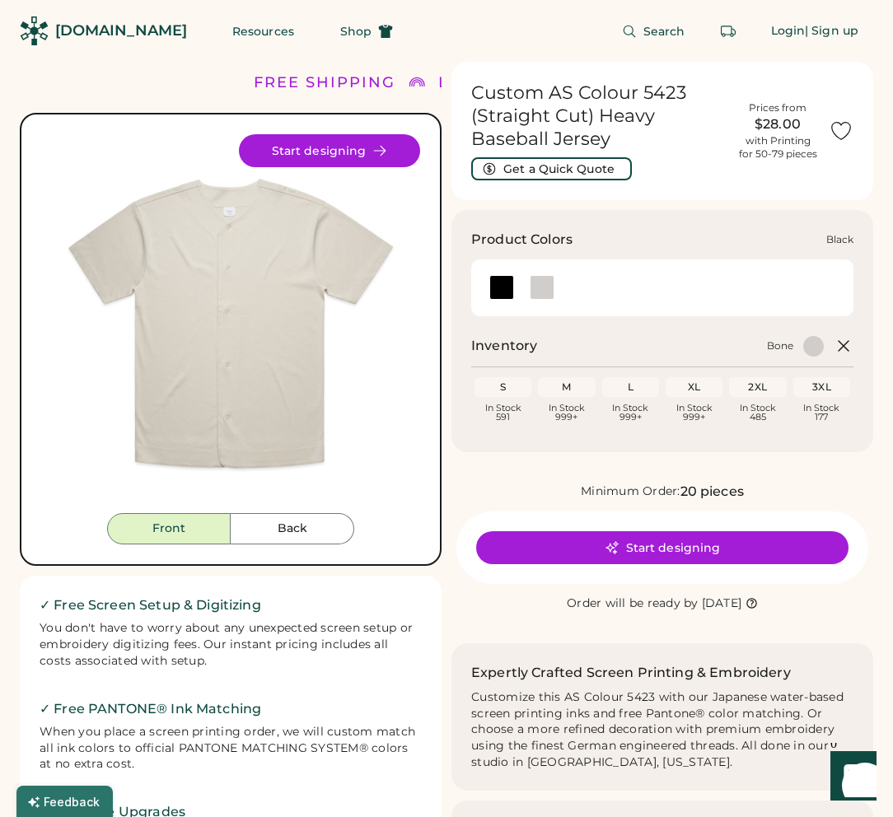
click at [502, 289] on div at bounding box center [501, 287] width 25 height 25
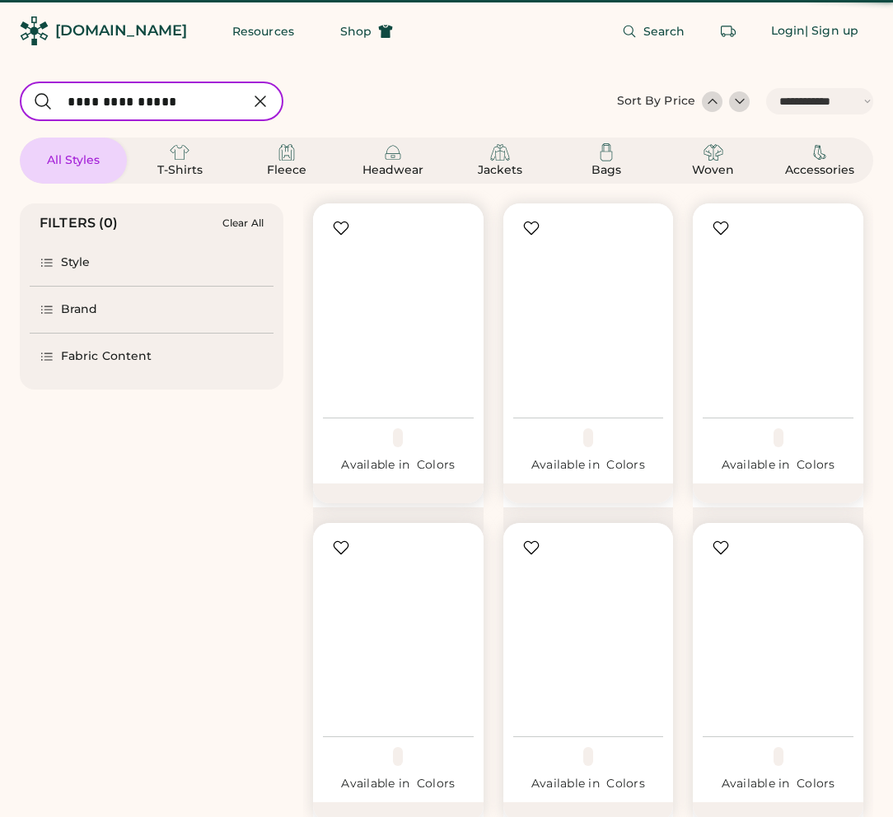
select select "*****"
select select "*"
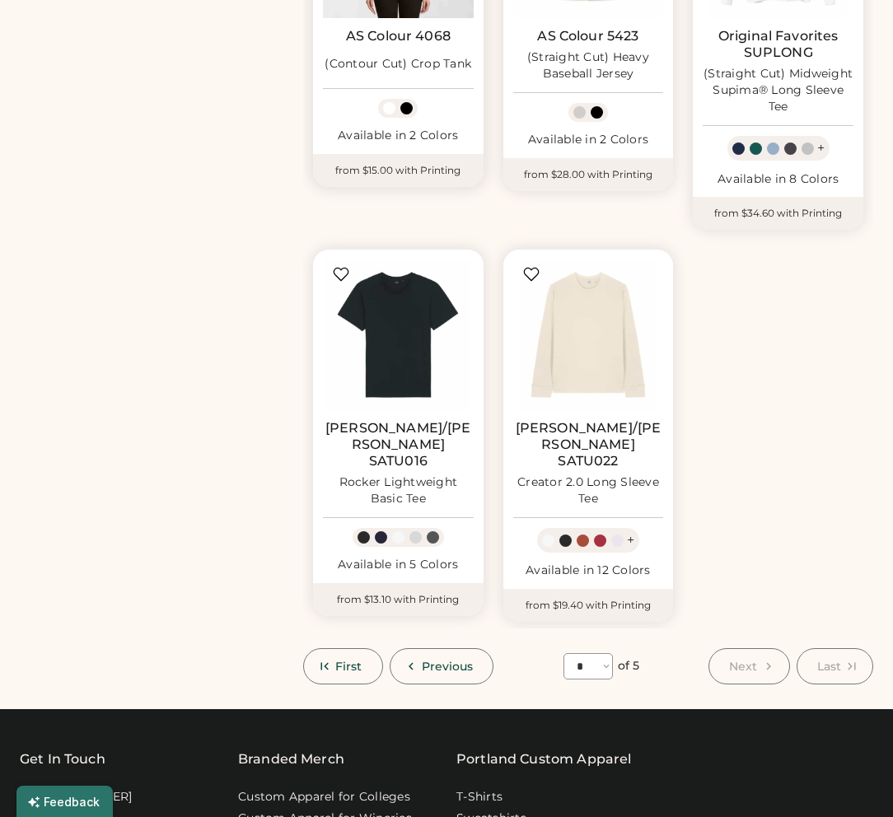
select select "*****"
select select "*"
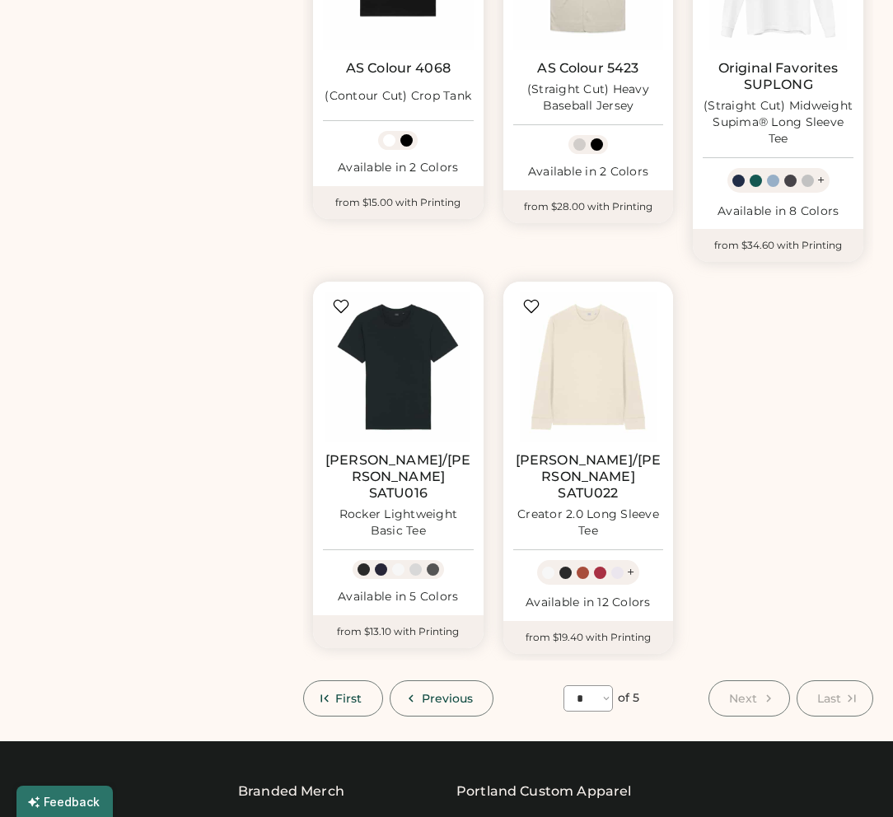
scroll to position [673, 0]
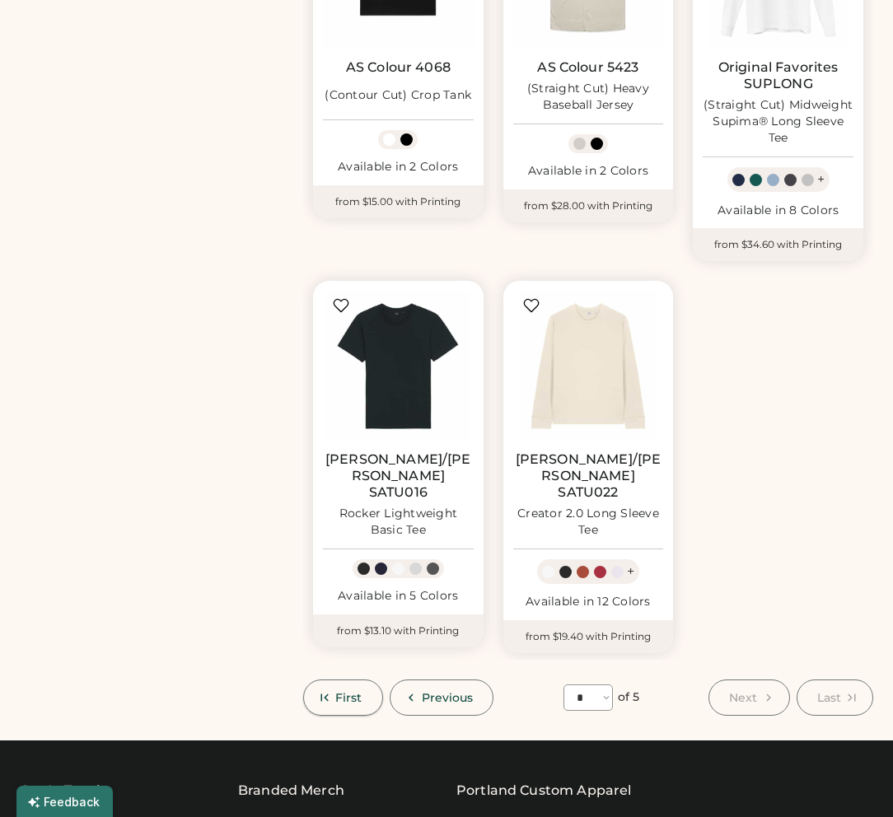
click at [343, 692] on span "First" at bounding box center [348, 698] width 27 height 12
select select "*"
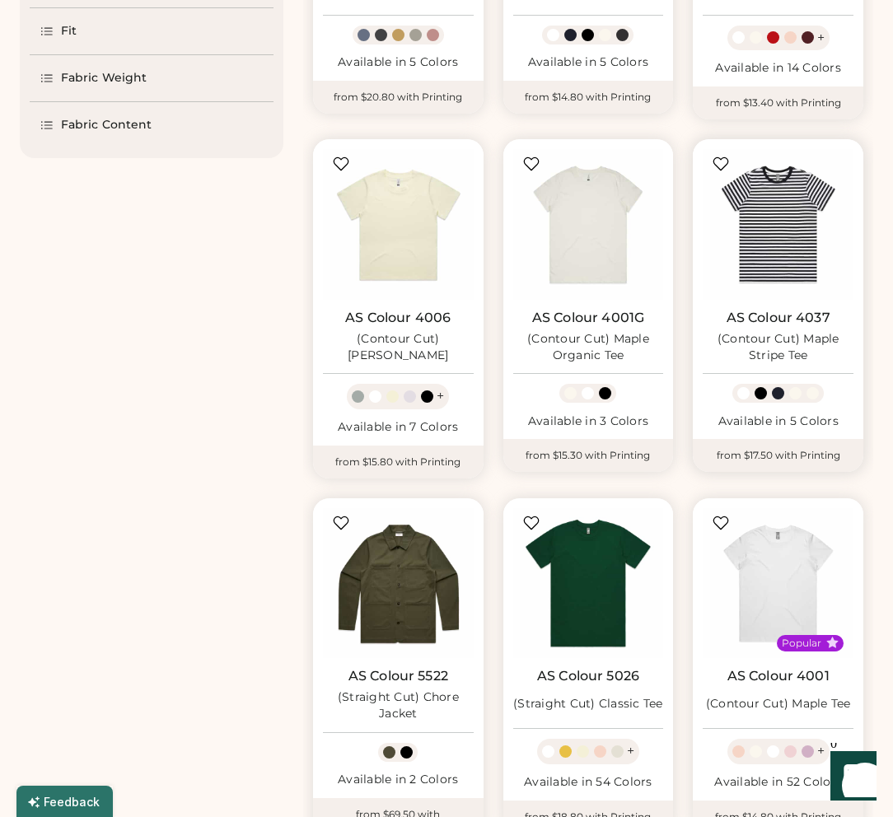
scroll to position [426, 0]
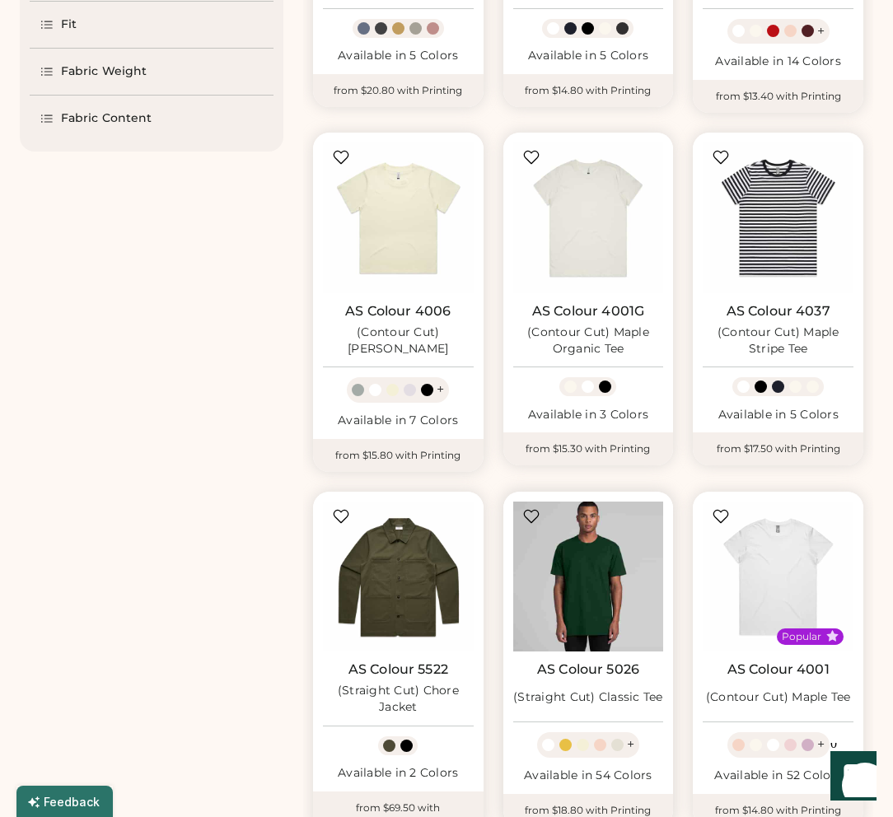
select select "*****"
select select "*"
click at [593, 567] on img at bounding box center [588, 576] width 151 height 151
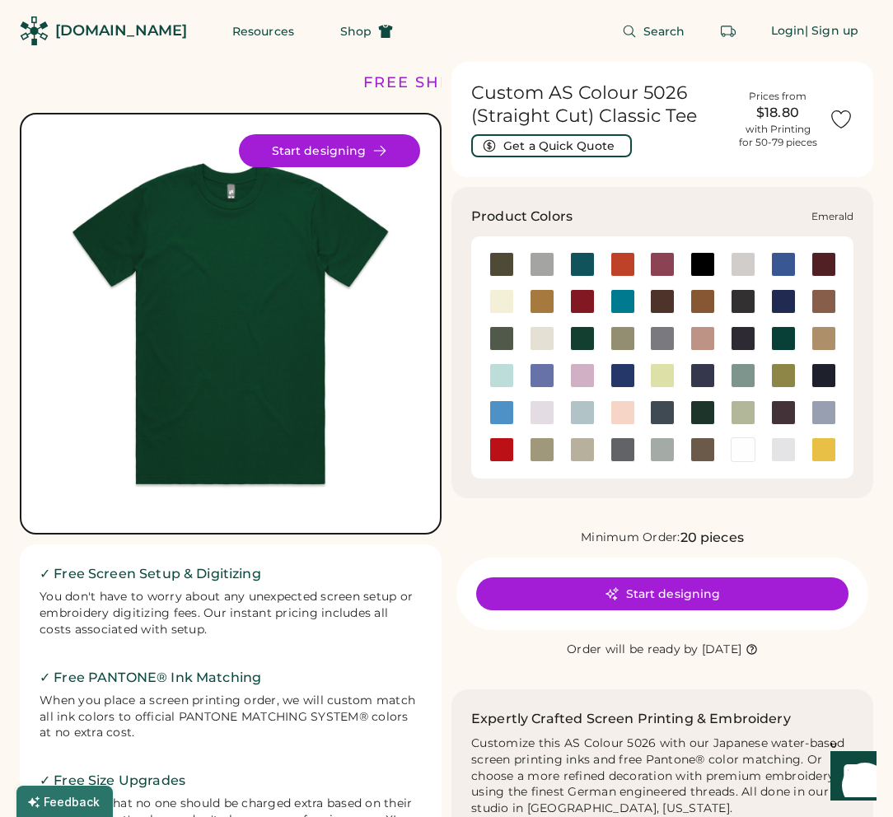
click at [581, 337] on div at bounding box center [582, 338] width 25 height 25
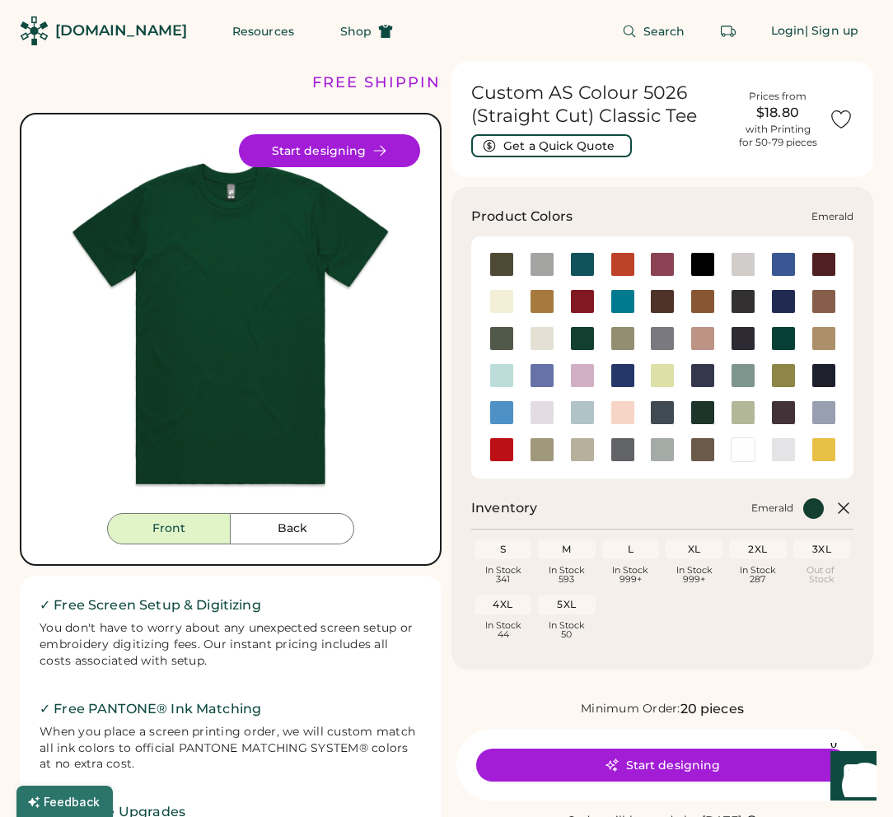
click at [581, 337] on div at bounding box center [582, 338] width 25 height 25
click at [784, 334] on div at bounding box center [783, 338] width 25 height 25
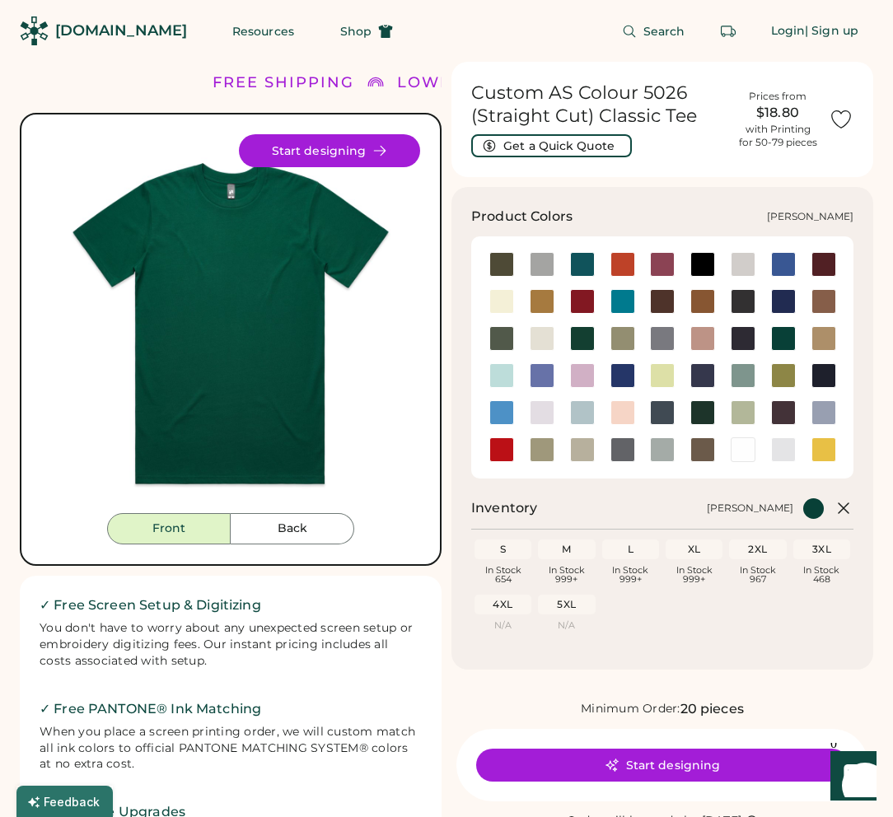
click at [783, 338] on div at bounding box center [783, 338] width 25 height 25
click at [587, 338] on div at bounding box center [582, 338] width 25 height 25
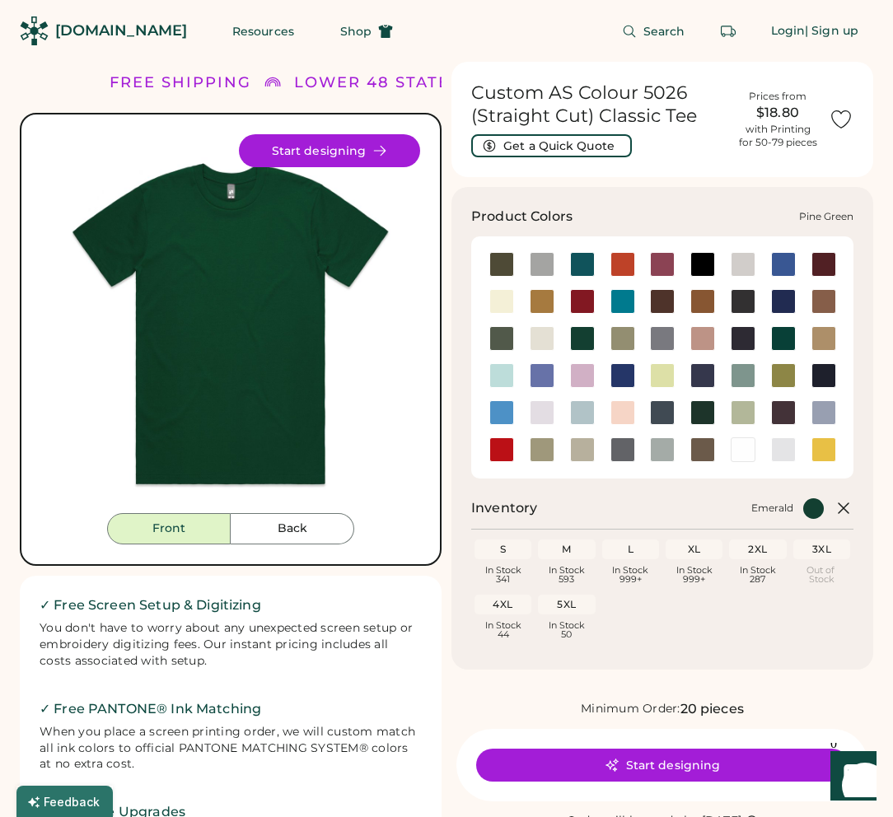
click at [702, 409] on div at bounding box center [702, 412] width 25 height 25
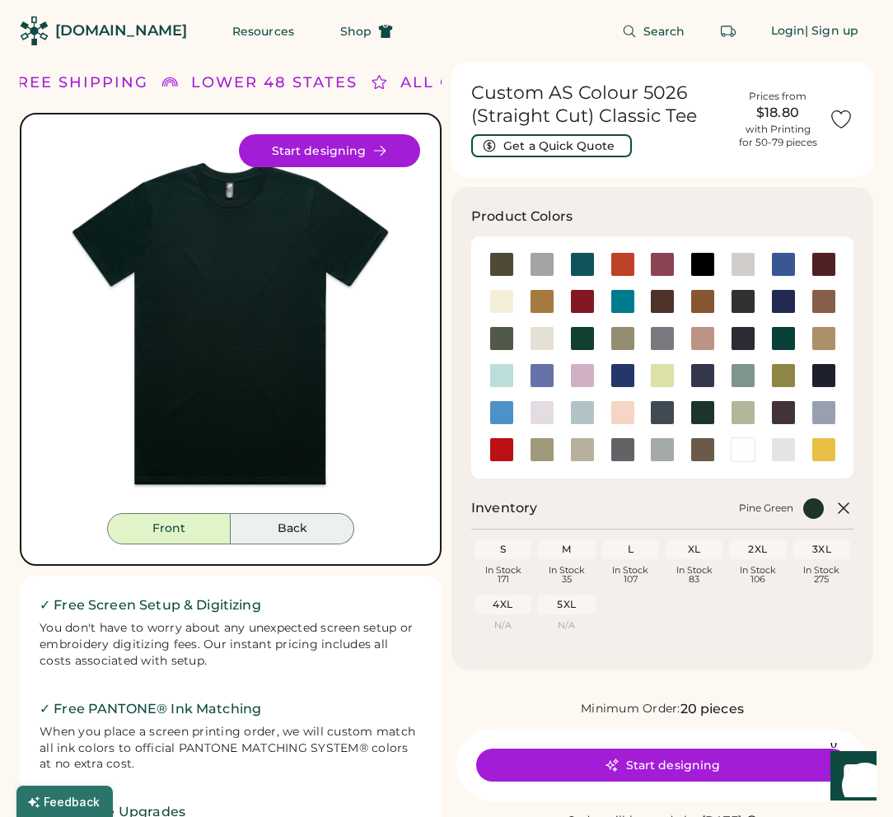
click at [289, 525] on button "Back" at bounding box center [293, 528] width 124 height 31
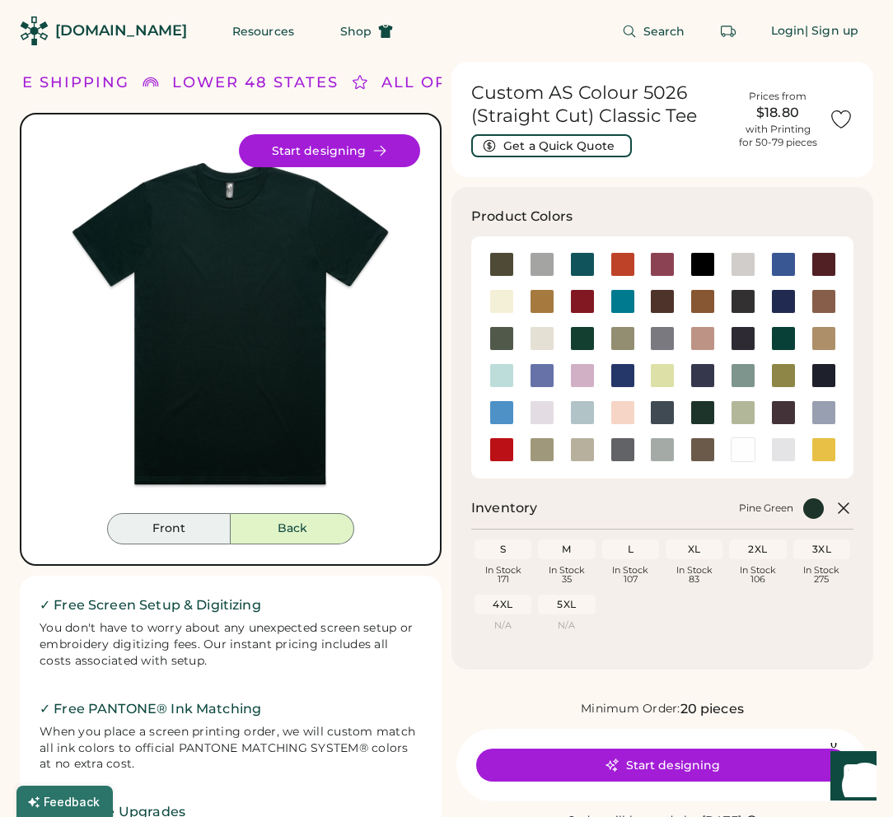
click at [203, 536] on button "Front" at bounding box center [169, 528] width 124 height 31
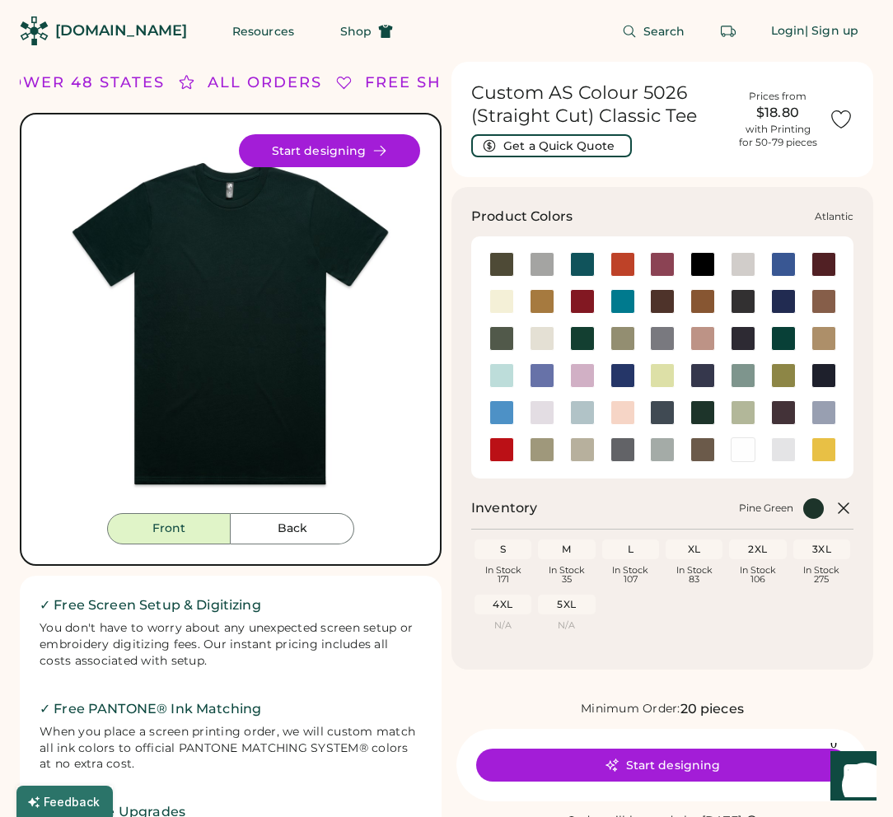
click at [583, 263] on div at bounding box center [582, 264] width 25 height 25
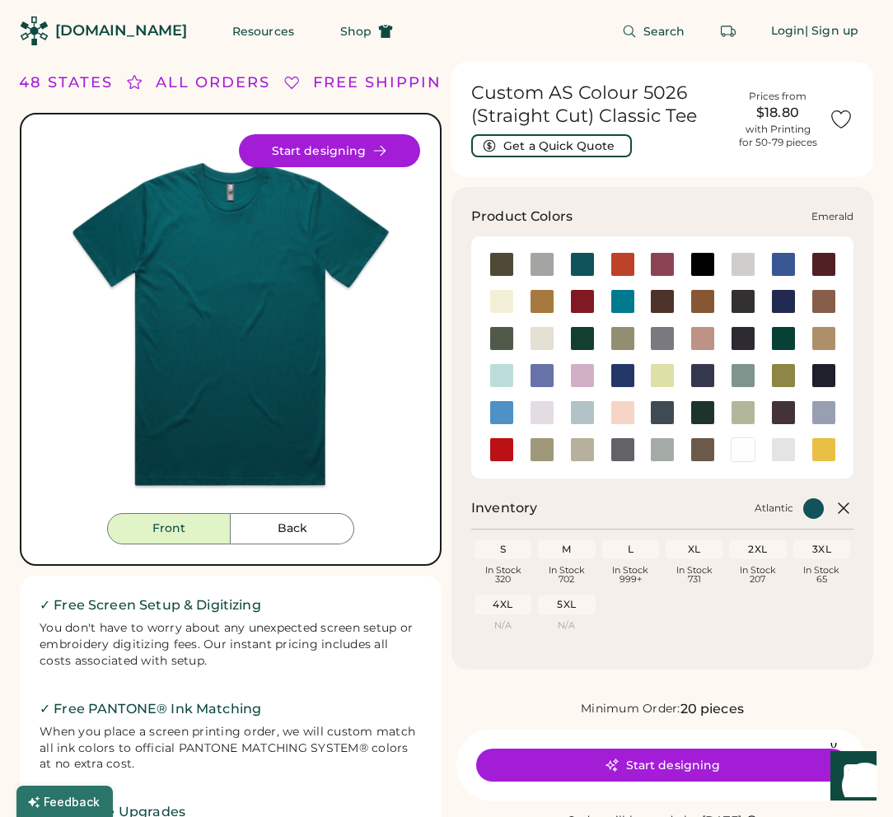
click at [584, 333] on div at bounding box center [582, 338] width 25 height 25
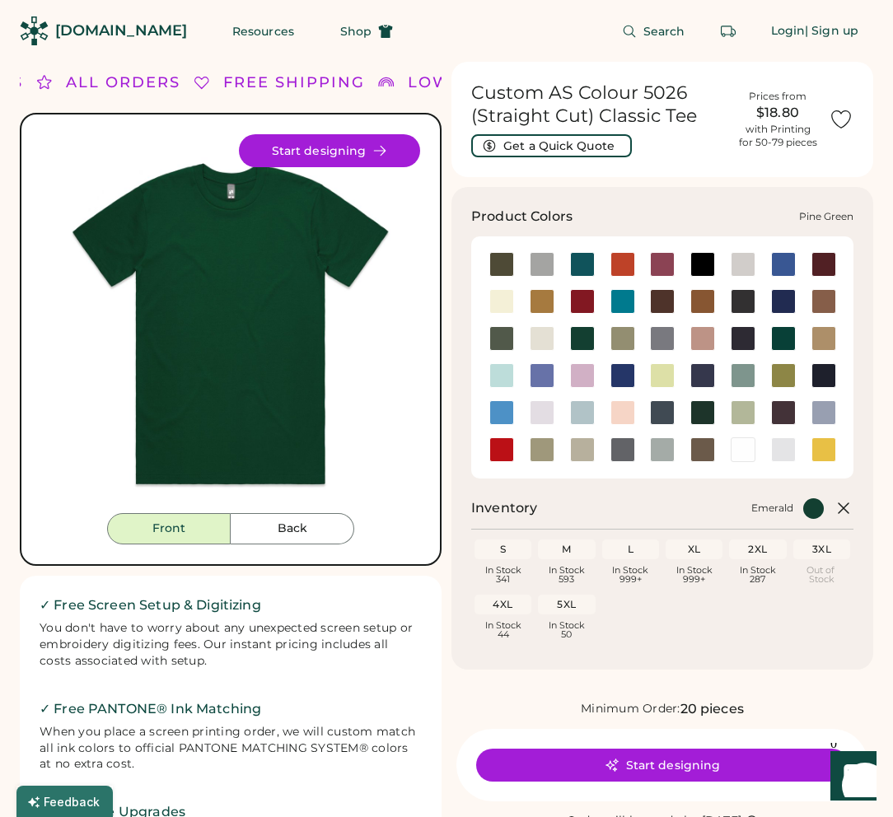
click at [703, 412] on div at bounding box center [702, 412] width 25 height 25
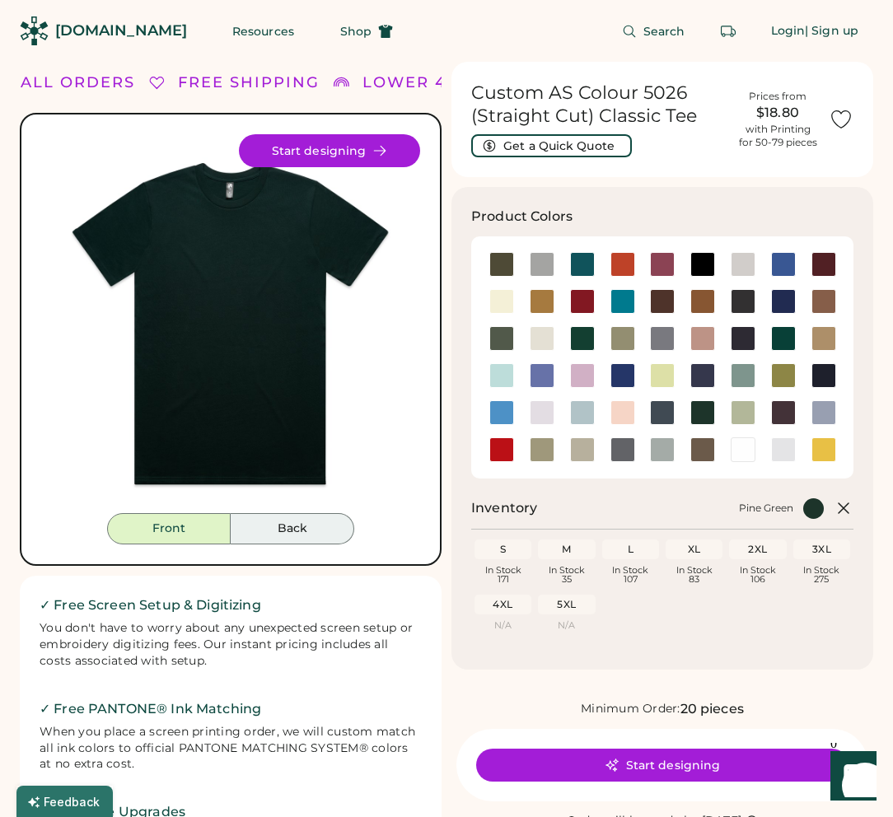
click at [290, 525] on button "Back" at bounding box center [293, 528] width 124 height 31
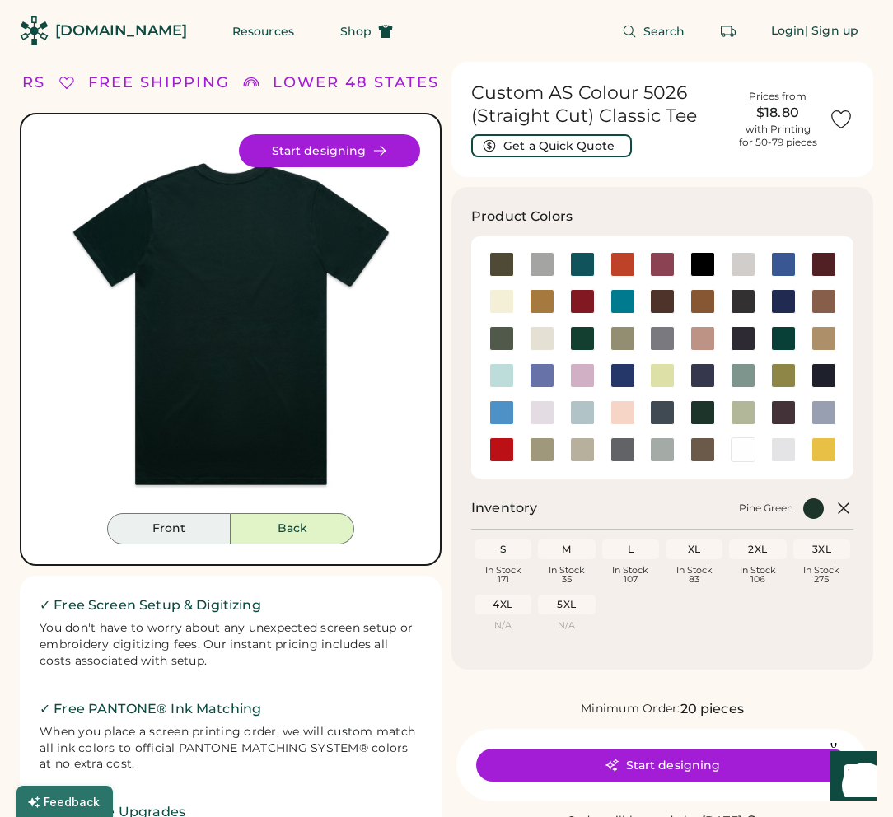
click at [137, 525] on button "Front" at bounding box center [169, 528] width 124 height 31
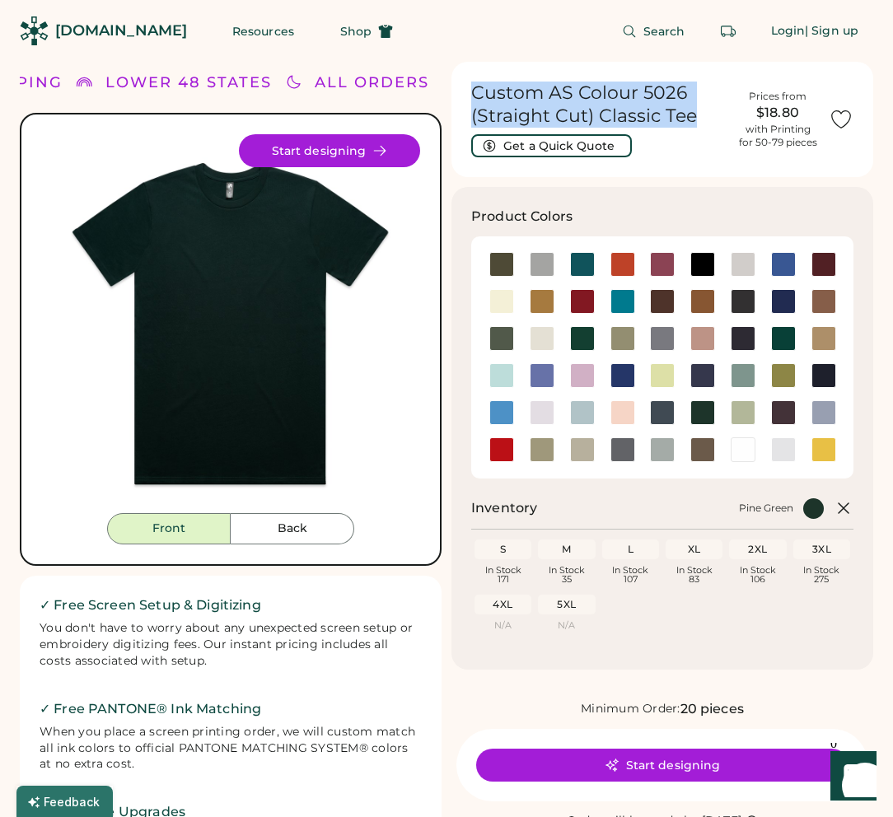
drag, startPoint x: 698, startPoint y: 117, endPoint x: 474, endPoint y: 96, distance: 225.0
click at [474, 96] on h1 "Custom AS Colour 5026 (Straight Cut) Classic Tee" at bounding box center [598, 105] width 255 height 46
copy h1 "Custom AS Colour 5026 (Straight Cut) Classic Tee"
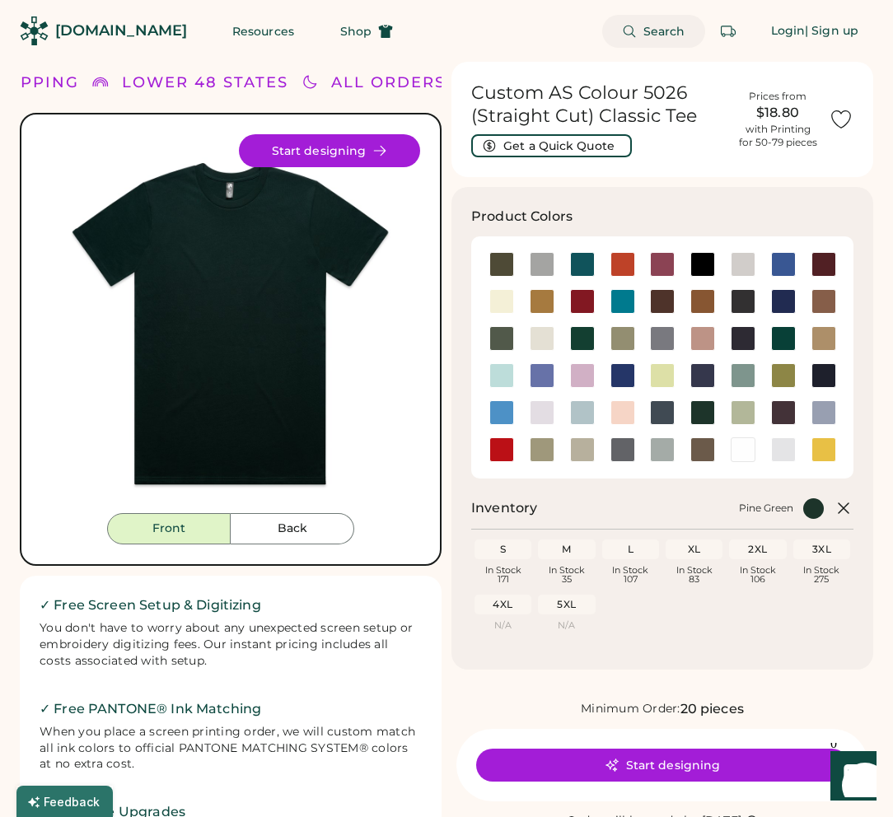
click at [655, 30] on span "Search" at bounding box center [664, 32] width 42 height 12
